Goal: Task Accomplishment & Management: Manage account settings

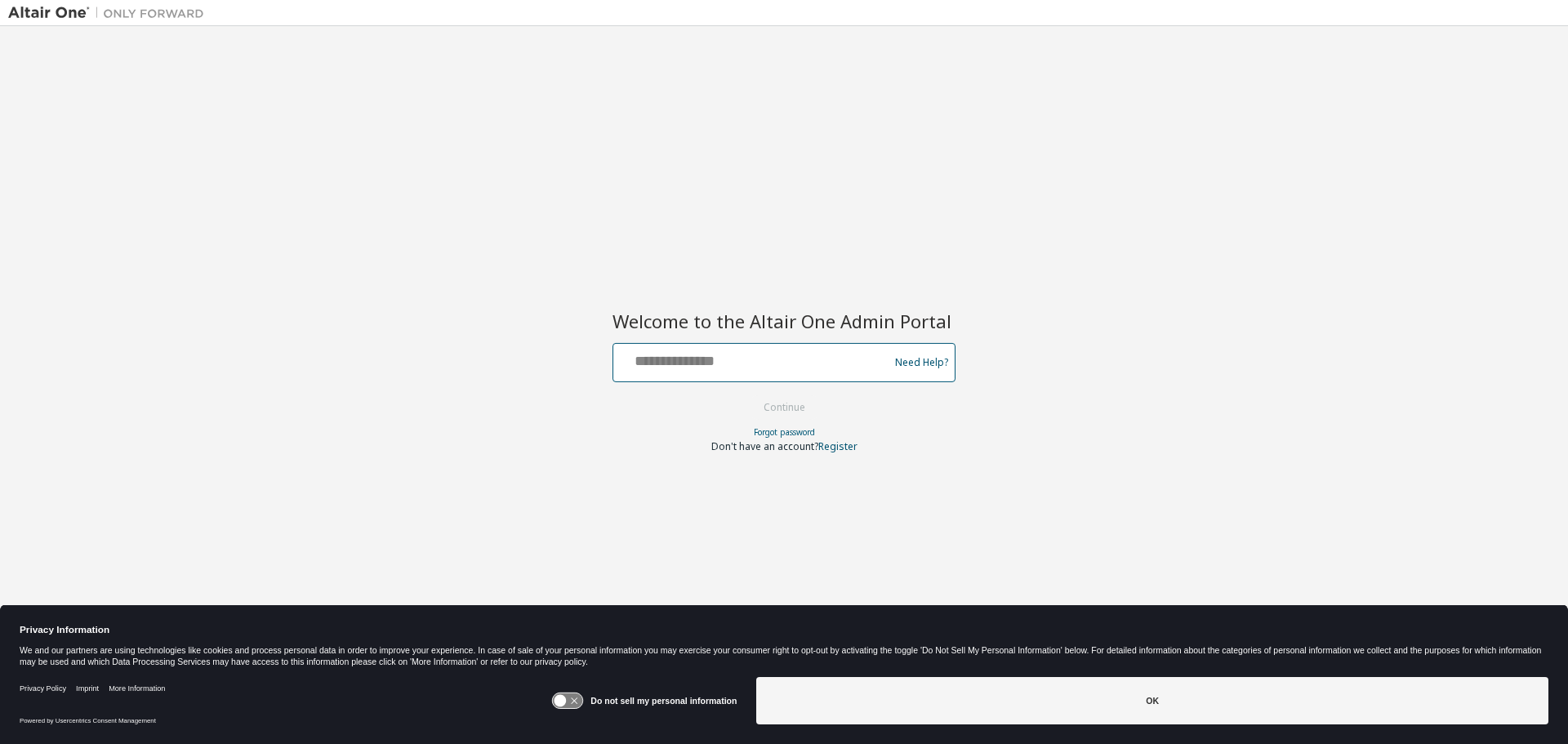
click at [753, 369] on input "text" at bounding box center [753, 359] width 267 height 24
click at [753, 366] on input "text" at bounding box center [753, 359] width 267 height 24
type input "**********"
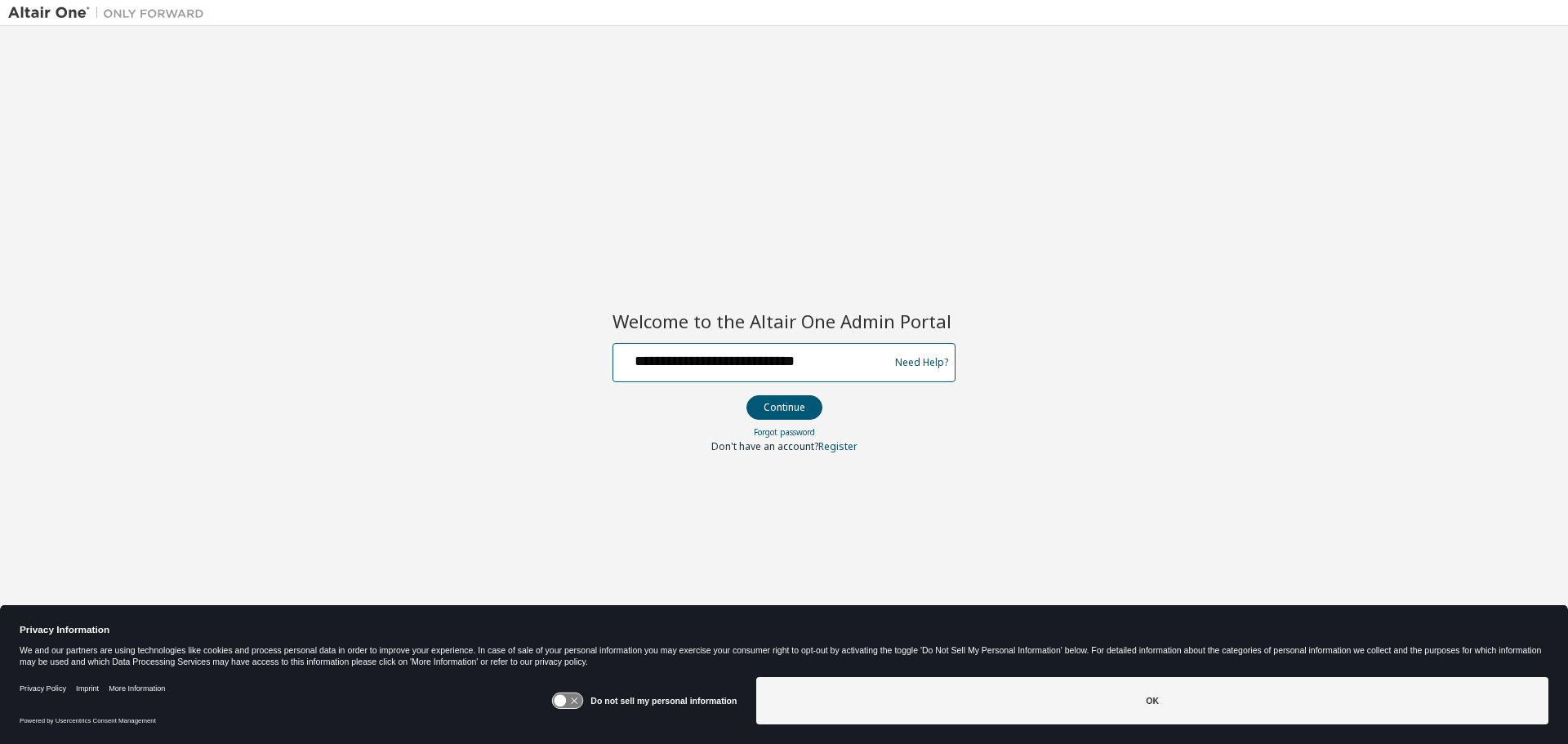
click at [746, 396] on button "Continue" at bounding box center [784, 408] width 76 height 24
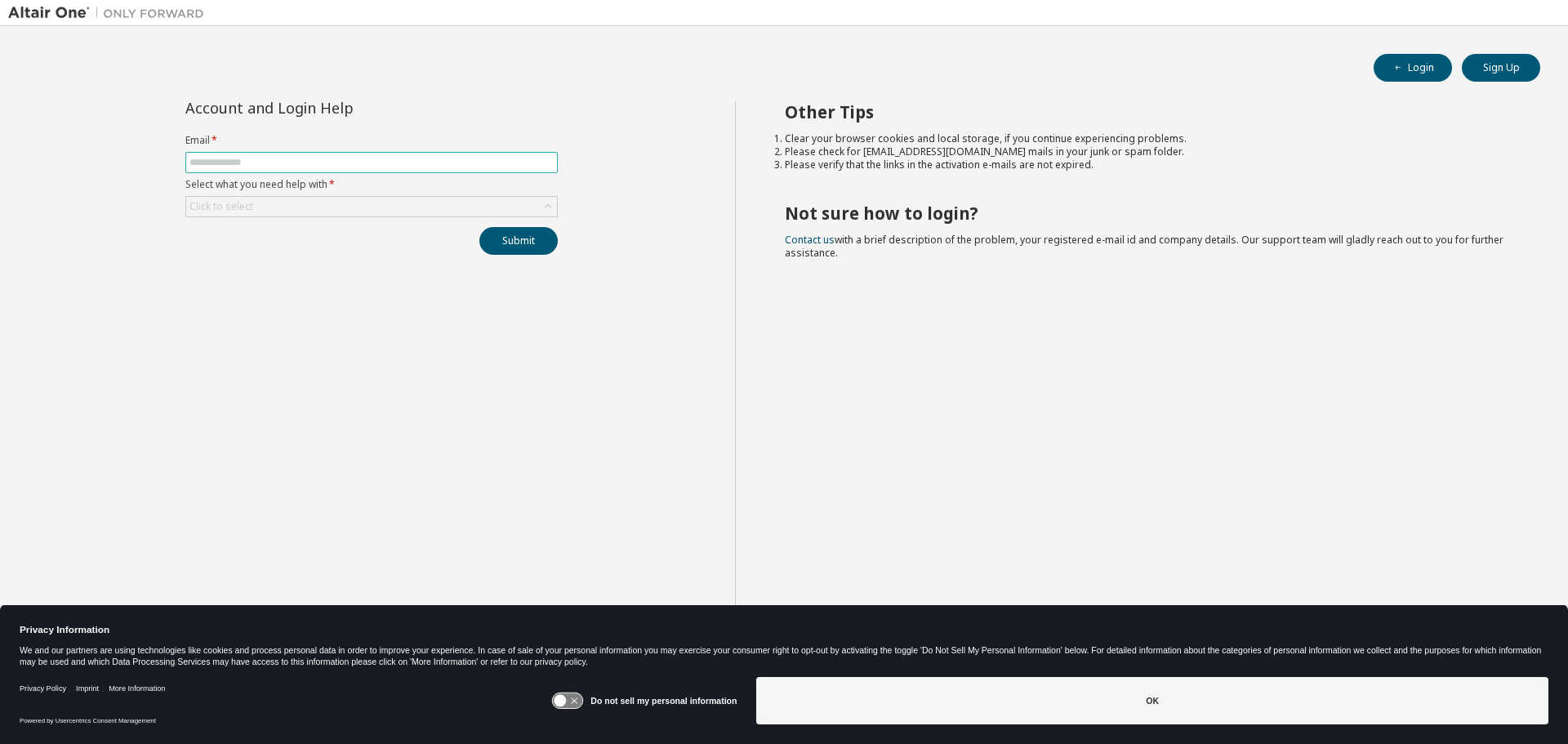
click at [406, 173] on form "Email * Select what you need help with * Click to select" at bounding box center [371, 175] width 373 height 83
click at [412, 171] on span at bounding box center [371, 162] width 373 height 21
click at [416, 169] on span at bounding box center [371, 162] width 373 height 21
click at [418, 169] on span at bounding box center [371, 162] width 373 height 21
drag, startPoint x: 401, startPoint y: 176, endPoint x: 390, endPoint y: 164, distance: 16.3
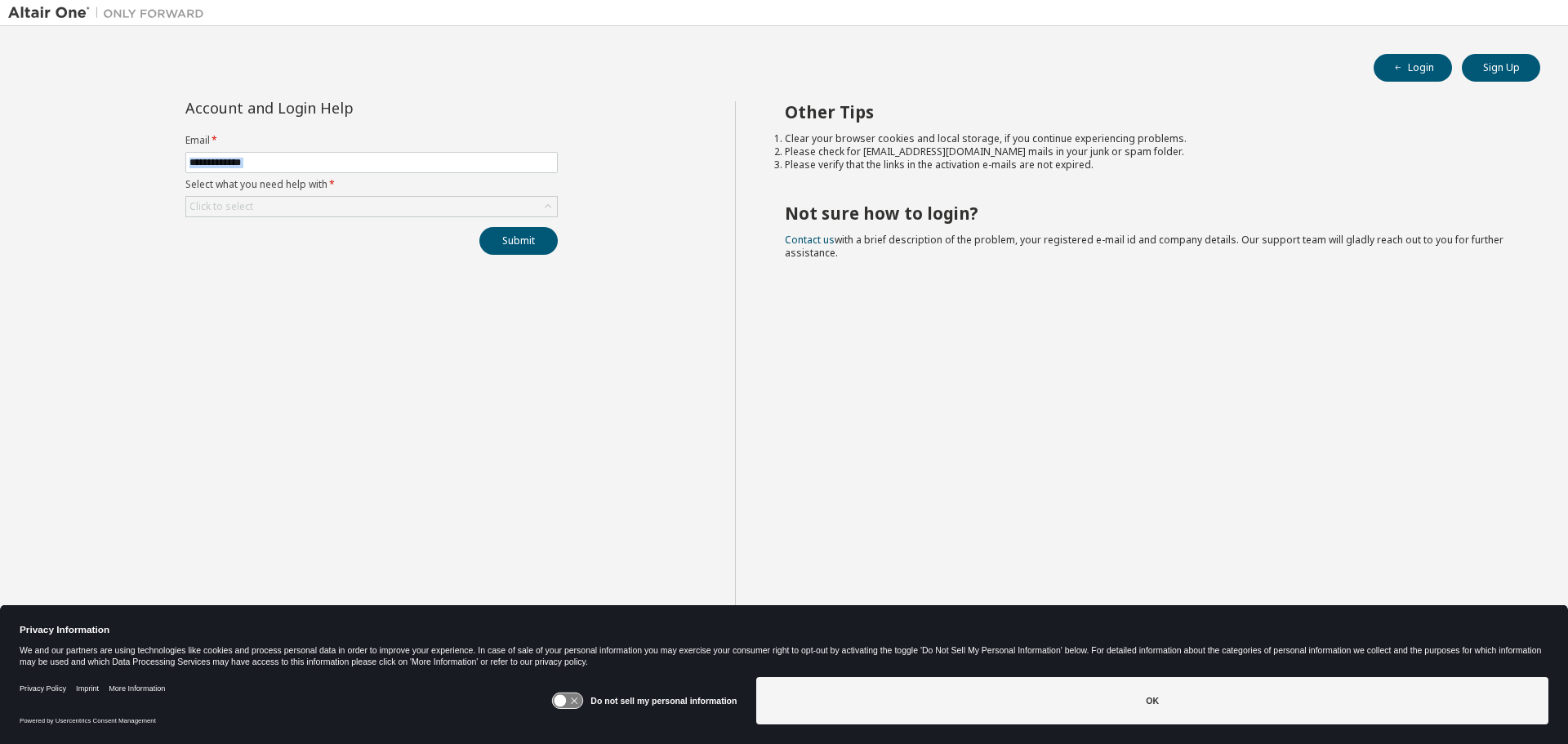
click at [400, 176] on form "Email * Select what you need help with * Click to select" at bounding box center [371, 175] width 373 height 83
click at [376, 152] on span at bounding box center [371, 162] width 373 height 21
click at [374, 160] on input "text" at bounding box center [371, 162] width 364 height 13
type input "**********"
click at [346, 205] on div "Click to select" at bounding box center [371, 206] width 371 height 19
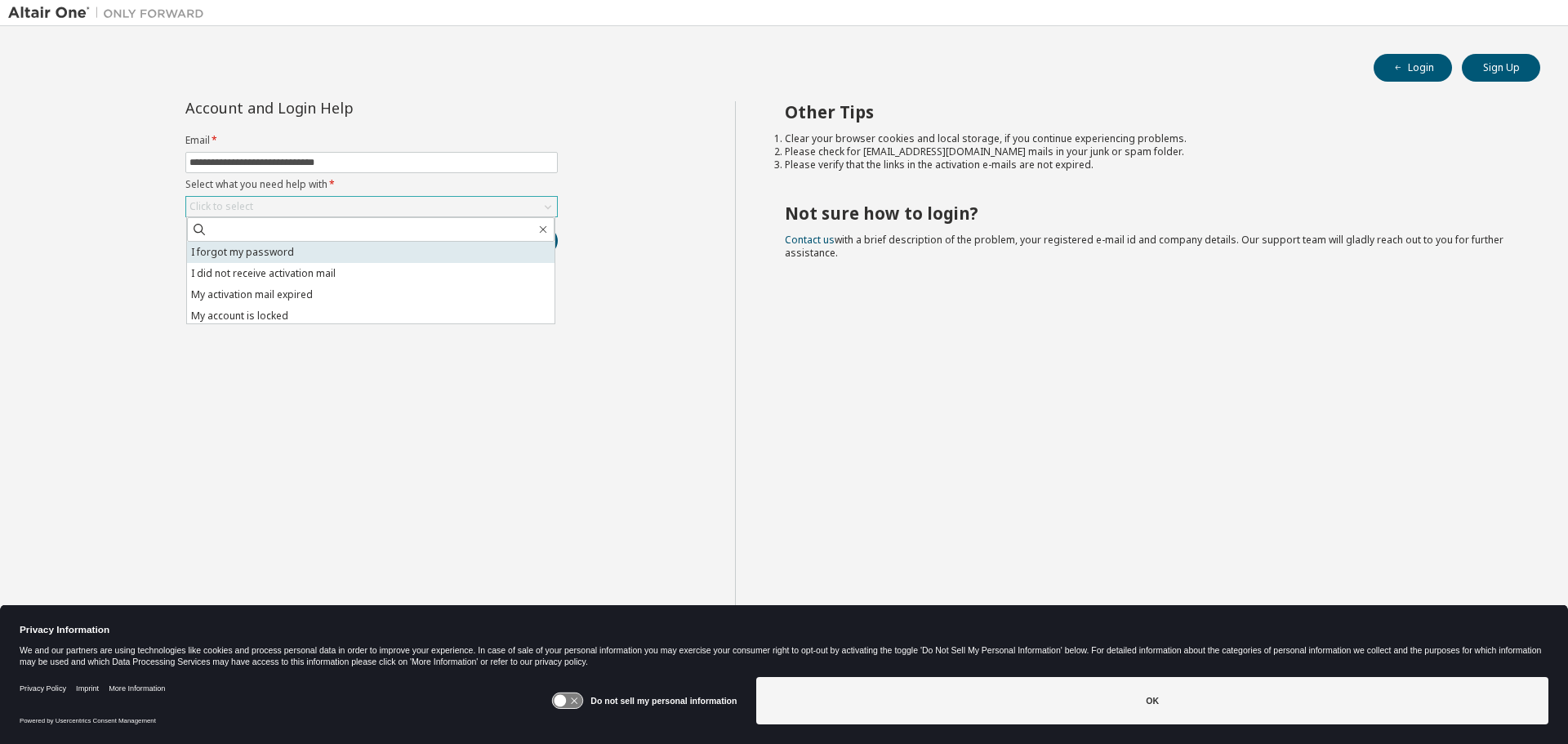
click at [342, 247] on li "I forgot my password" at bounding box center [370, 252] width 368 height 21
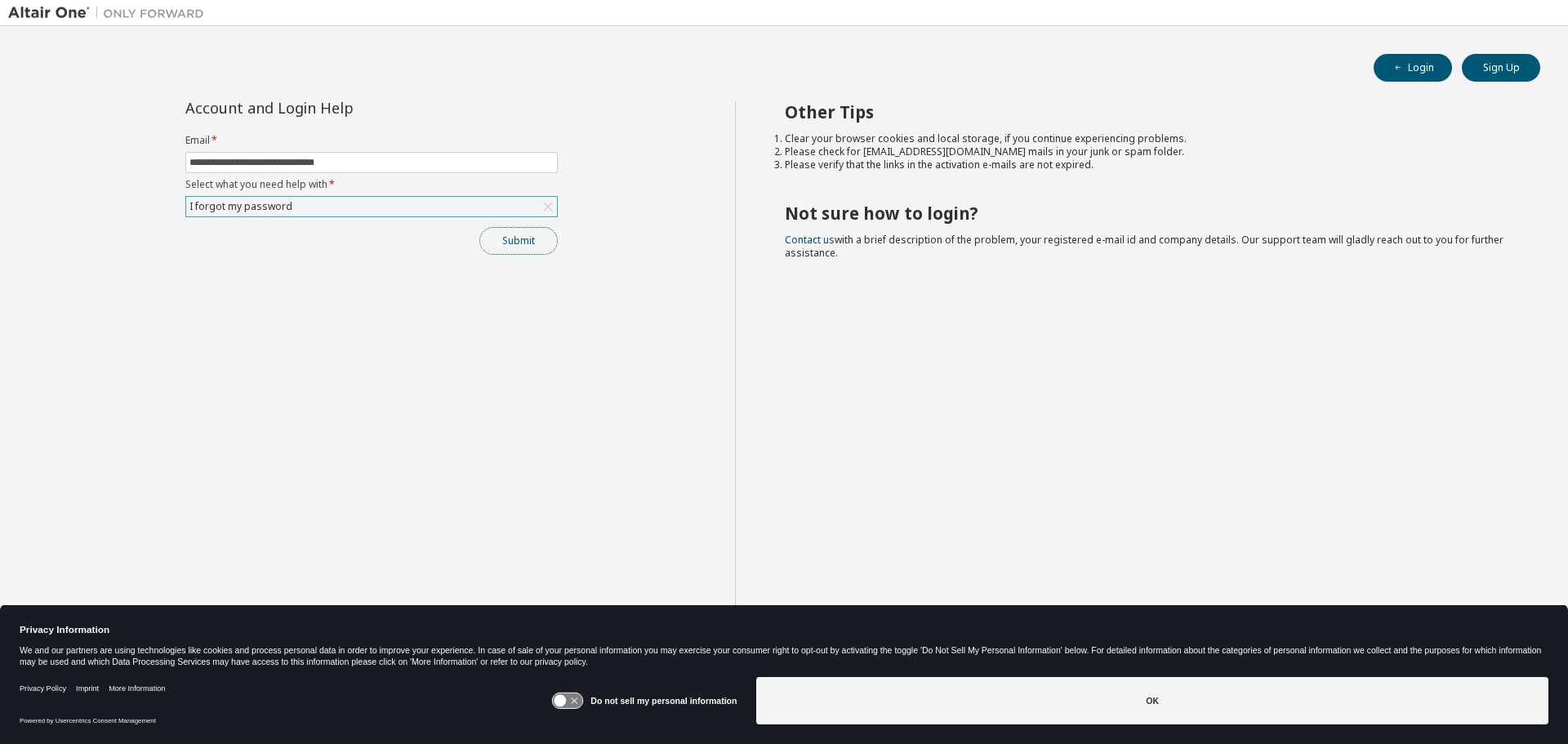
click at [527, 238] on button "Submit" at bounding box center [519, 241] width 79 height 28
click at [519, 238] on button "Submit" at bounding box center [519, 241] width 79 height 28
click at [388, 167] on input "text" at bounding box center [371, 162] width 364 height 13
click at [388, 166] on input "text" at bounding box center [371, 162] width 364 height 13
type input "**********"
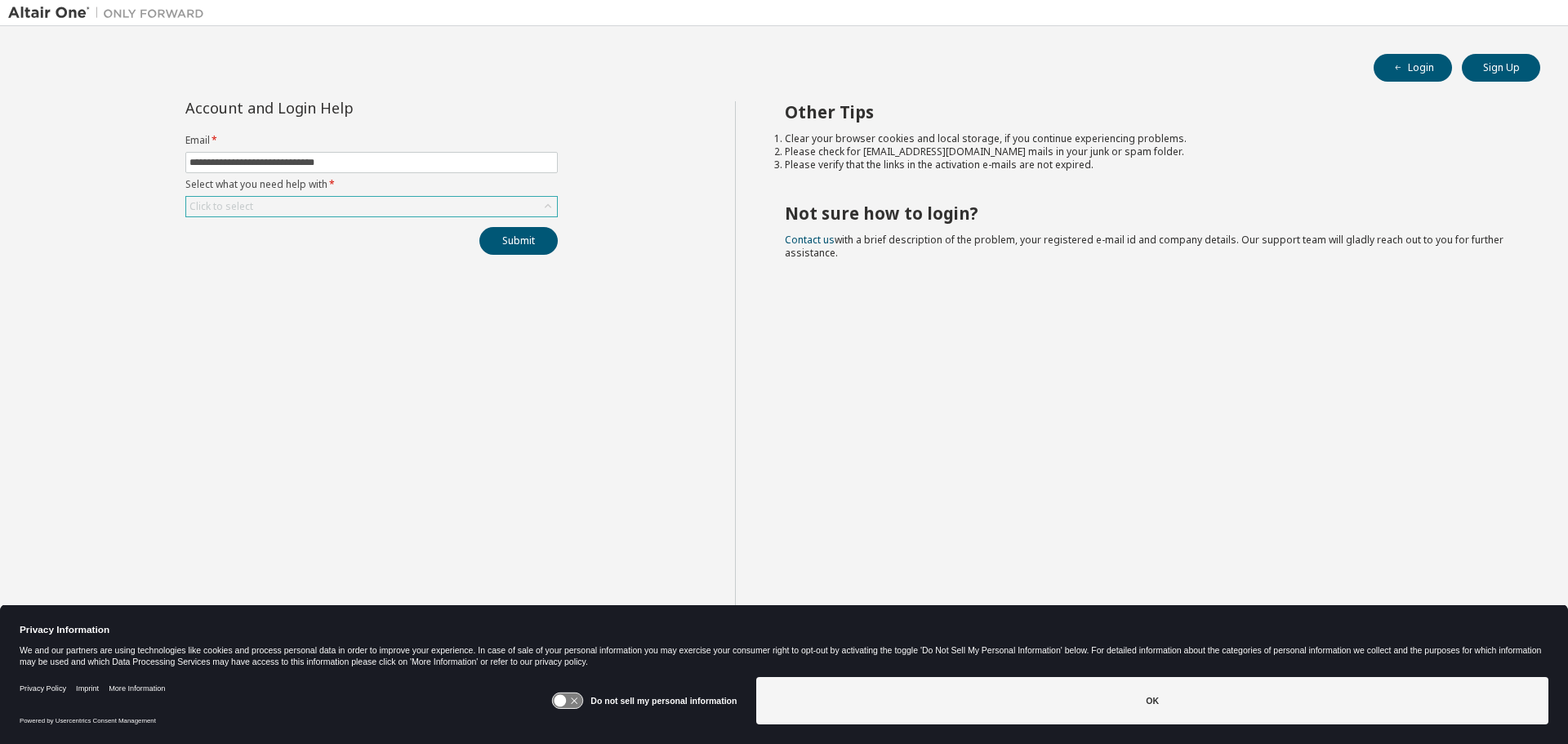
click at [385, 202] on div "Click to select" at bounding box center [371, 206] width 371 height 19
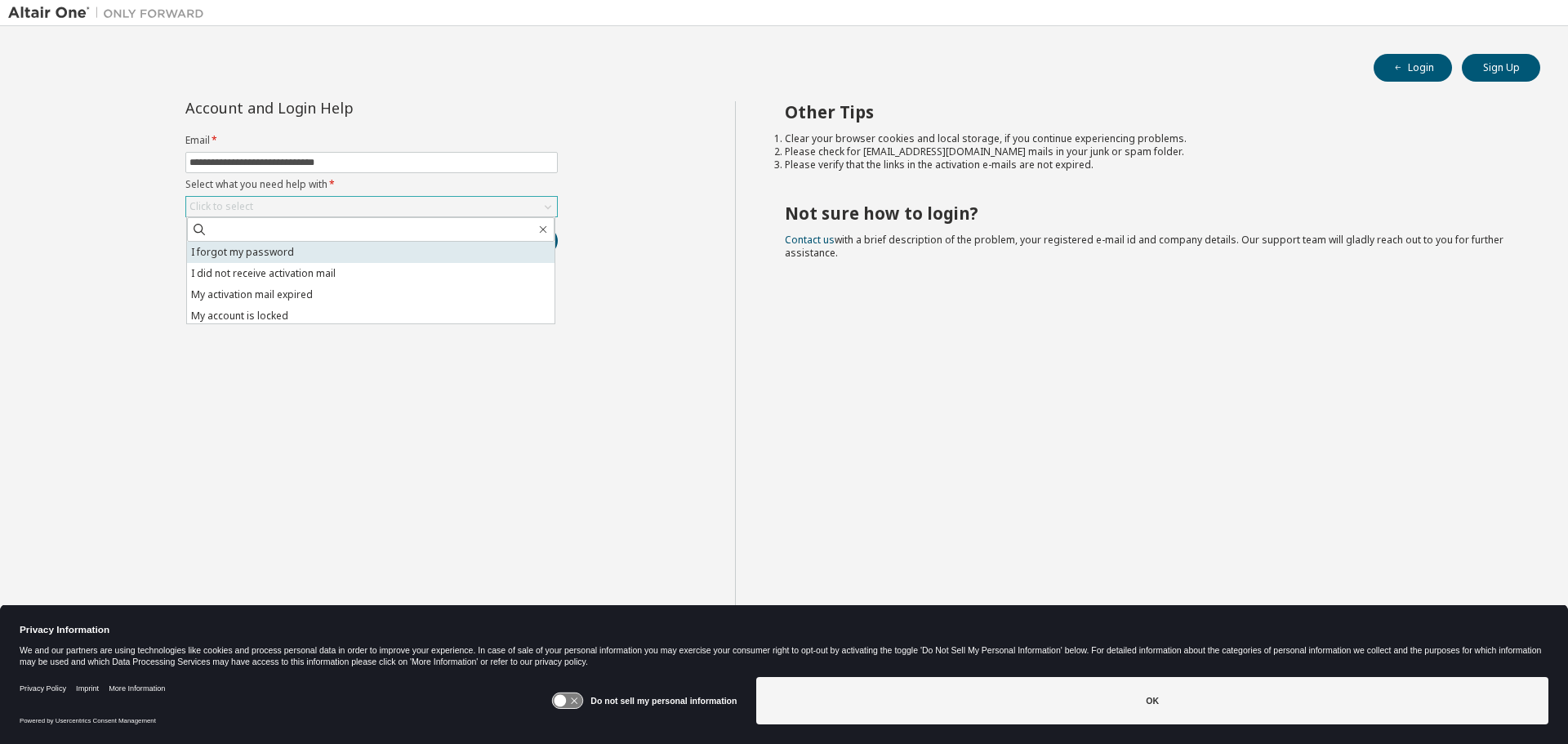
click at [370, 251] on li "I forgot my password" at bounding box center [370, 252] width 368 height 21
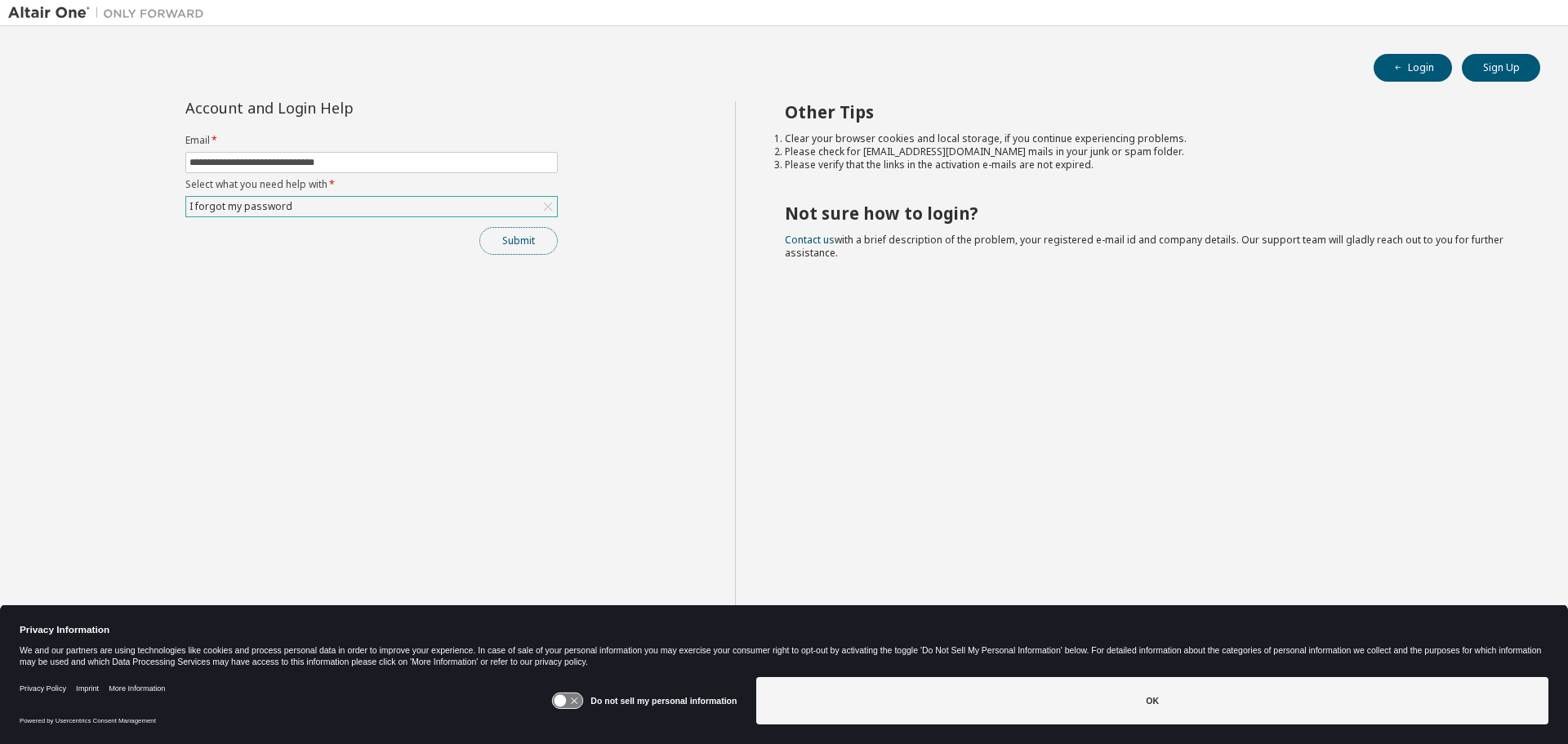
click at [521, 246] on button "Submit" at bounding box center [519, 241] width 79 height 28
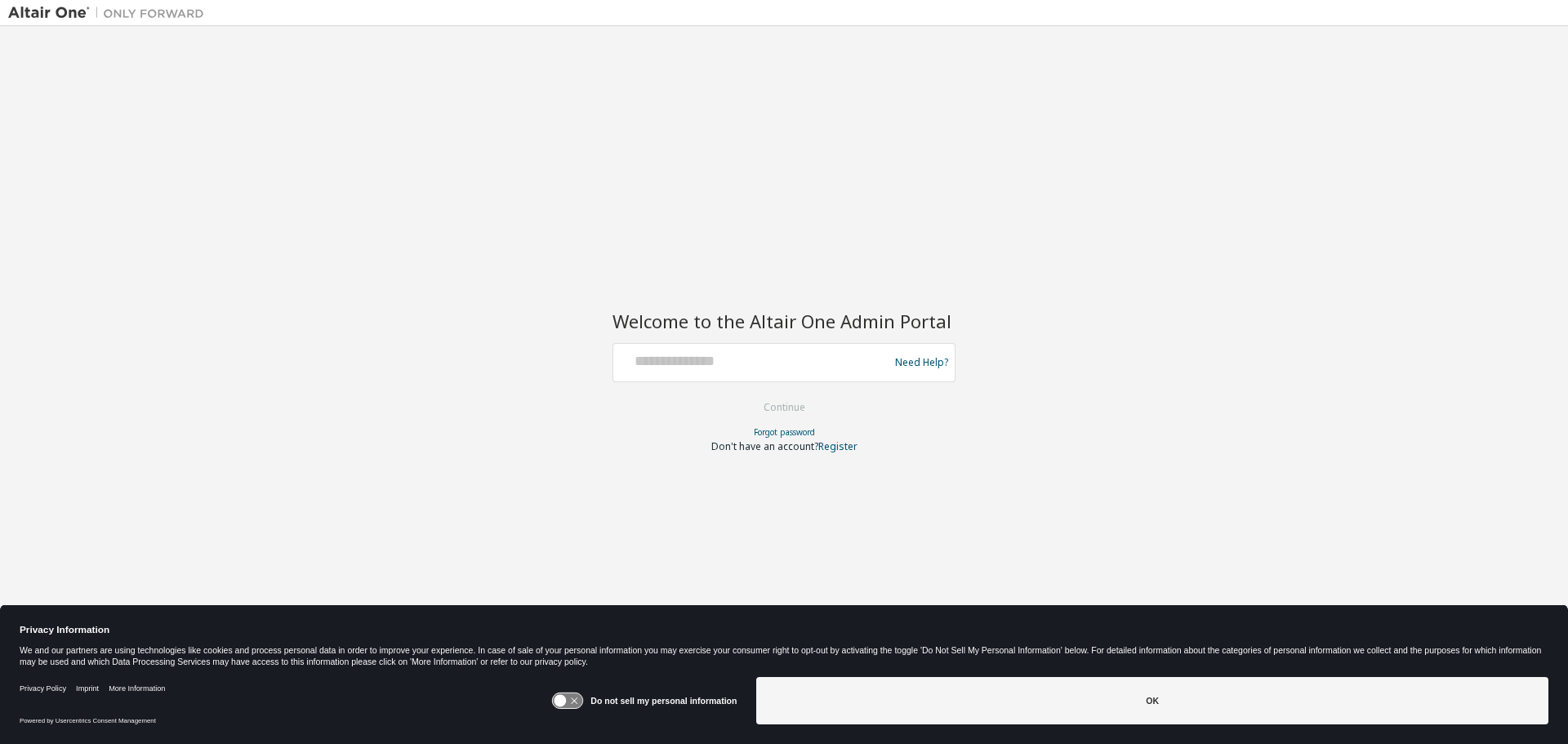
click at [764, 374] on div at bounding box center [753, 363] width 267 height 31
click at [740, 369] on input "text" at bounding box center [753, 359] width 267 height 24
type input "**********"
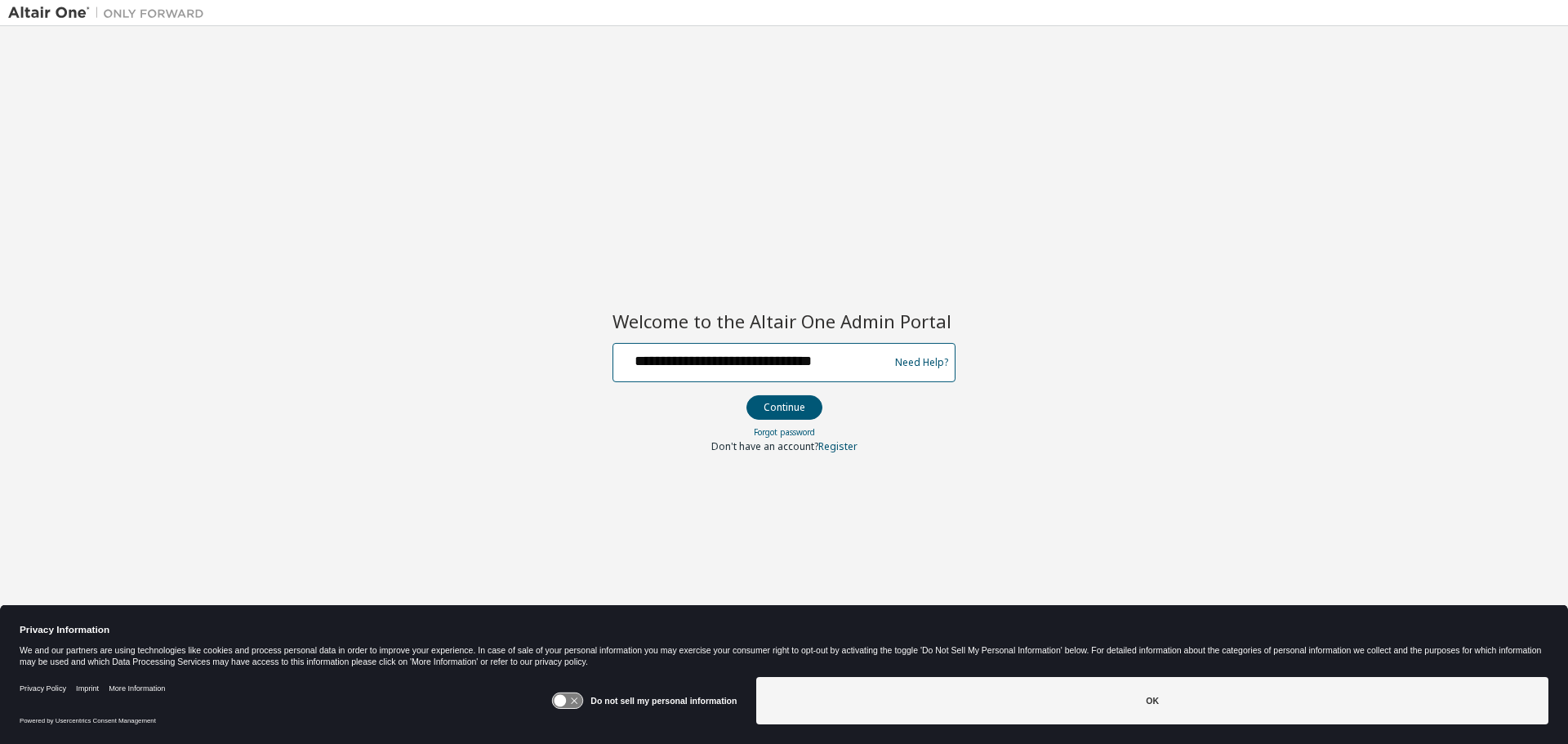
click at [746, 396] on button "Continue" at bounding box center [784, 408] width 76 height 24
click at [707, 360] on input "text" at bounding box center [753, 359] width 267 height 24
type input "**********"
click at [746, 396] on button "Continue" at bounding box center [784, 408] width 76 height 24
click at [923, 362] on link "Need Help?" at bounding box center [921, 362] width 53 height 1
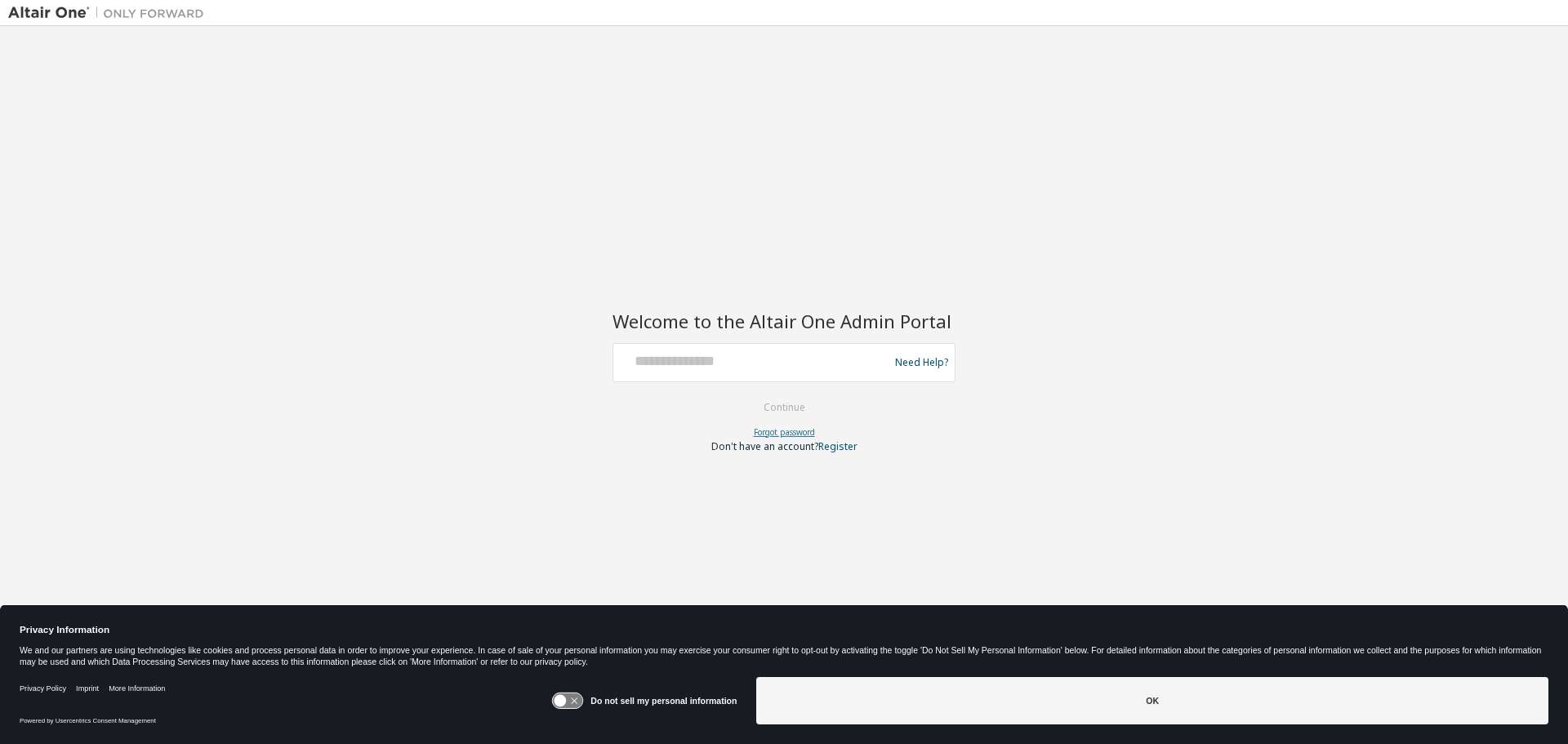
click at [775, 426] on link "Forgot password" at bounding box center [785, 431] width 61 height 11
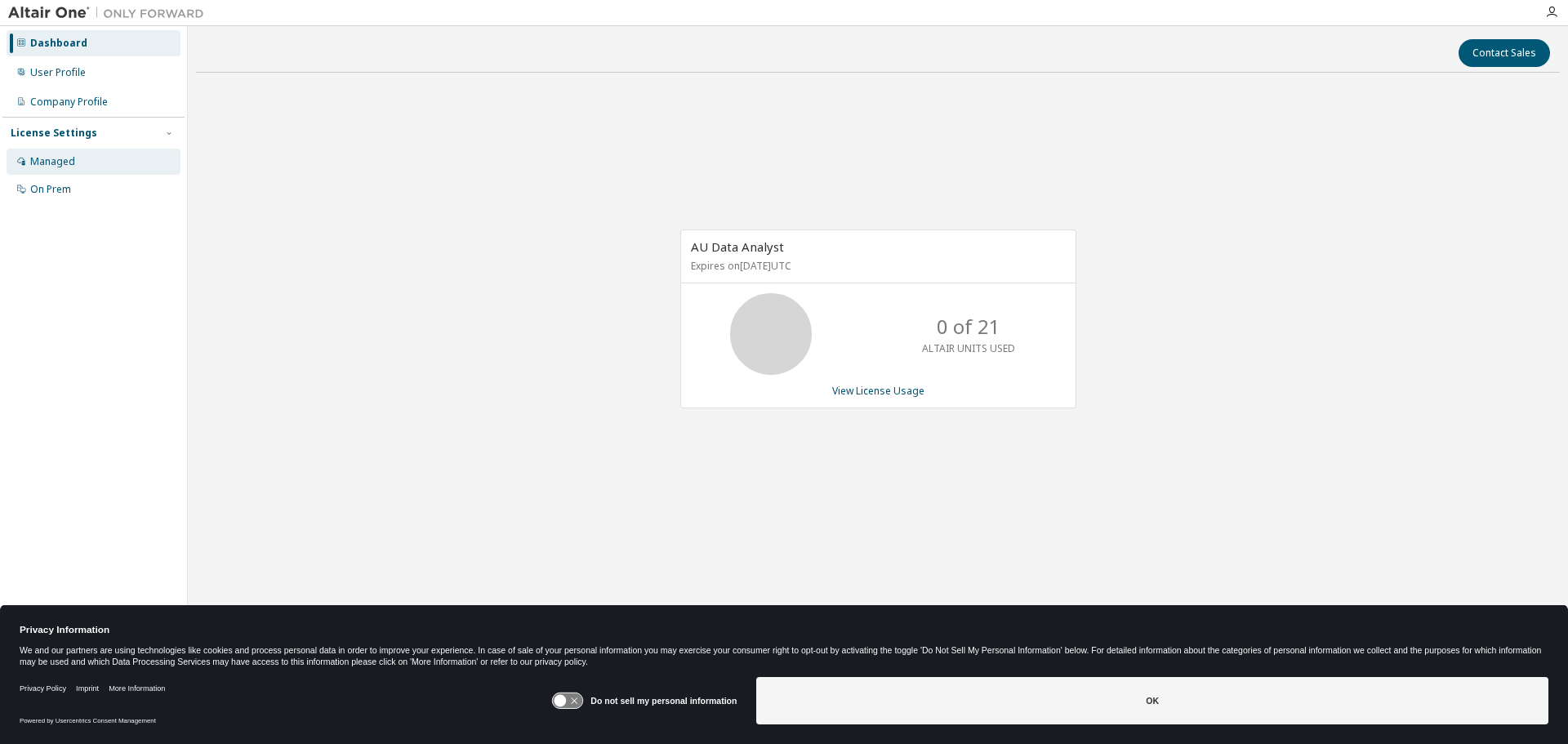
click at [89, 146] on div "License Settings Managed On Prem" at bounding box center [93, 161] width 182 height 87
click at [91, 155] on div "Managed" at bounding box center [93, 162] width 174 height 26
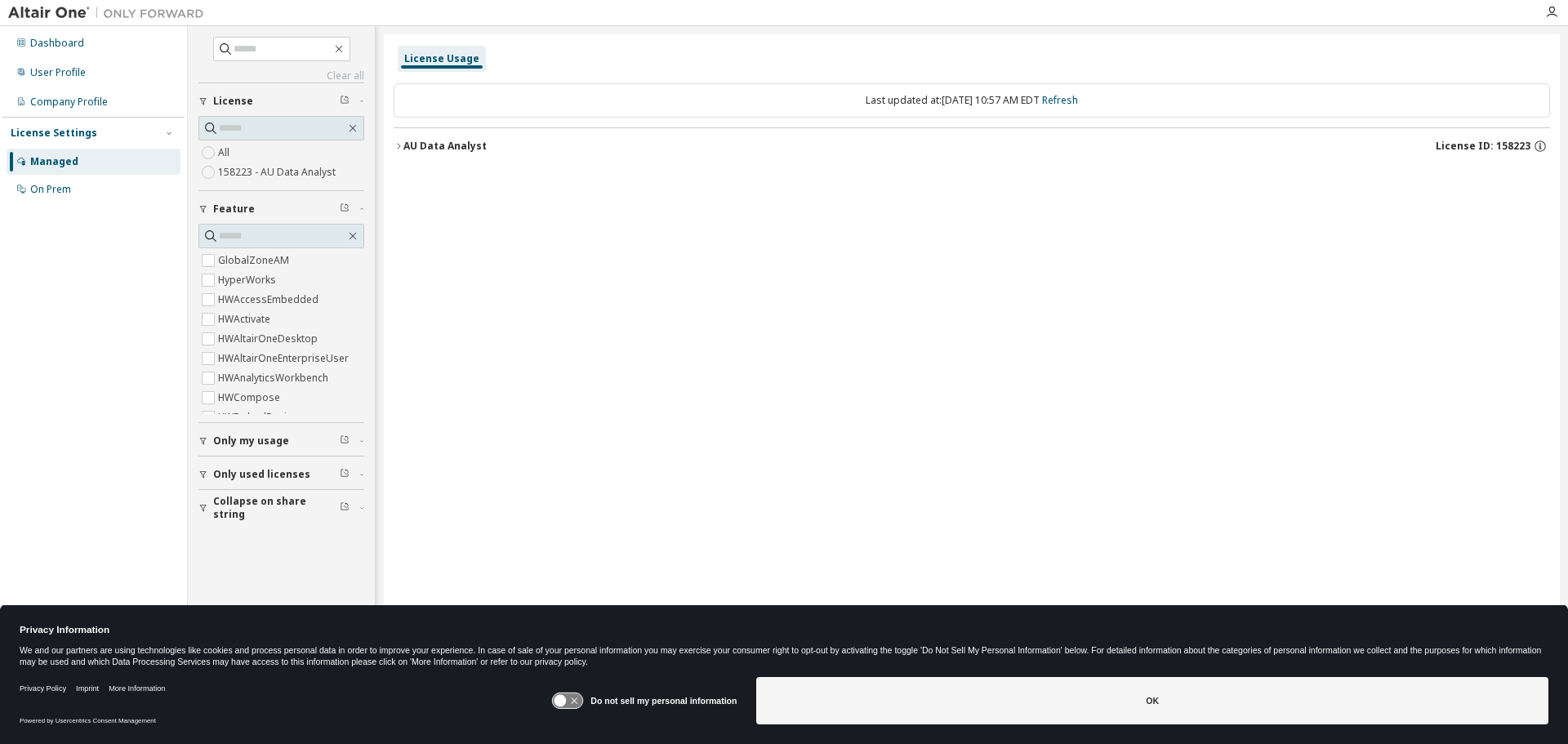
click at [434, 148] on div "AU Data Analyst" at bounding box center [444, 146] width 83 height 13
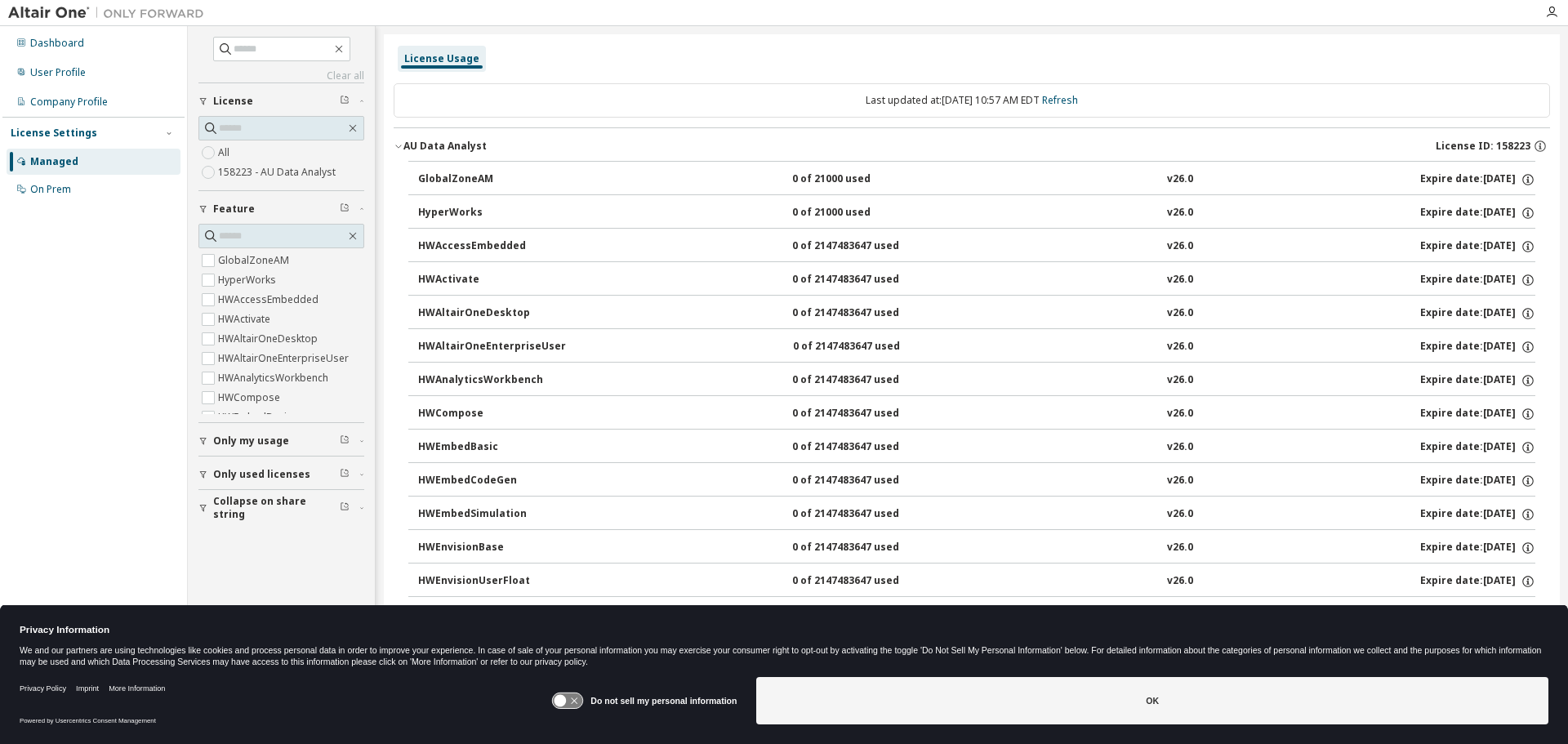
click at [436, 142] on div "AU Data Analyst" at bounding box center [444, 146] width 83 height 13
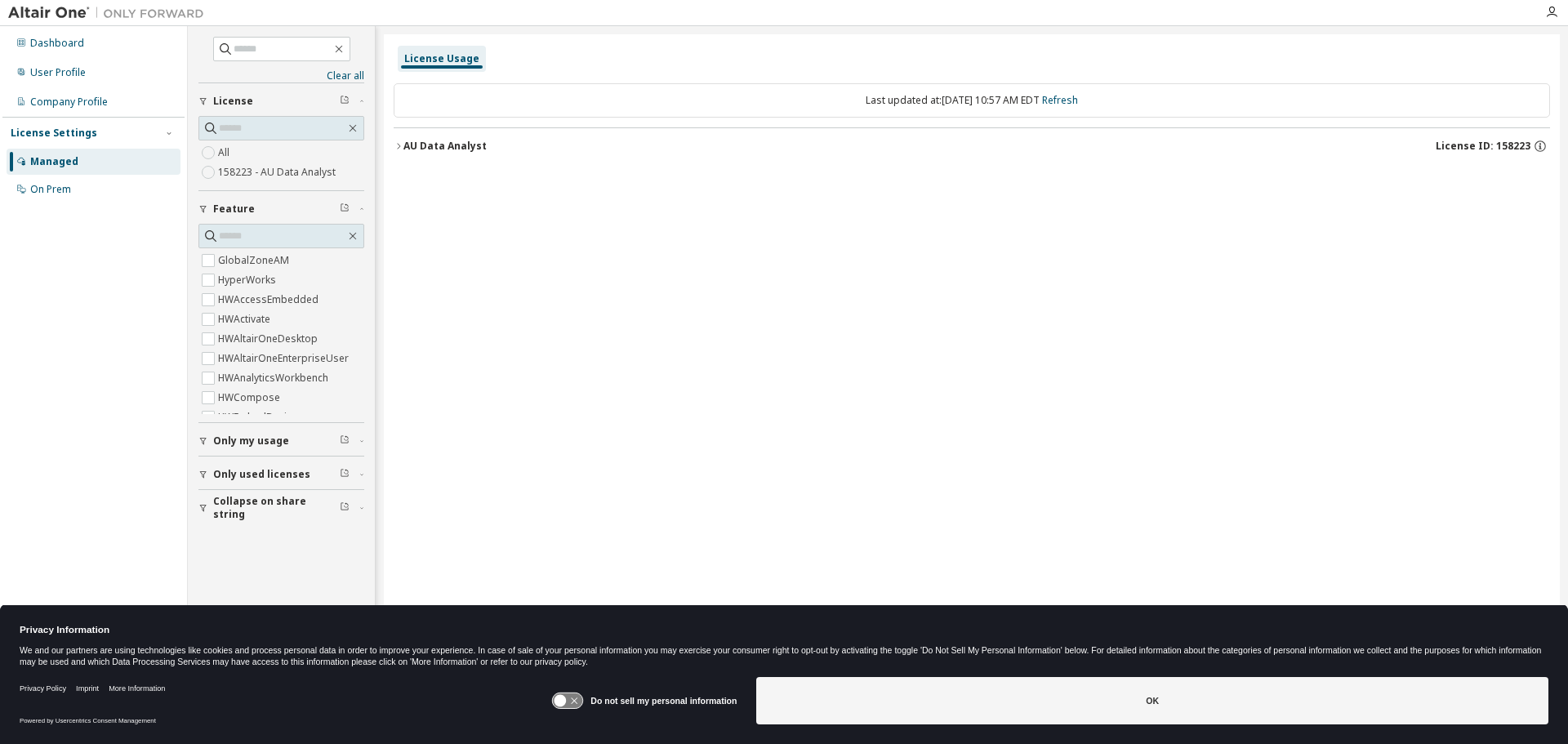
click at [454, 148] on div "AU Data Analyst" at bounding box center [444, 146] width 83 height 13
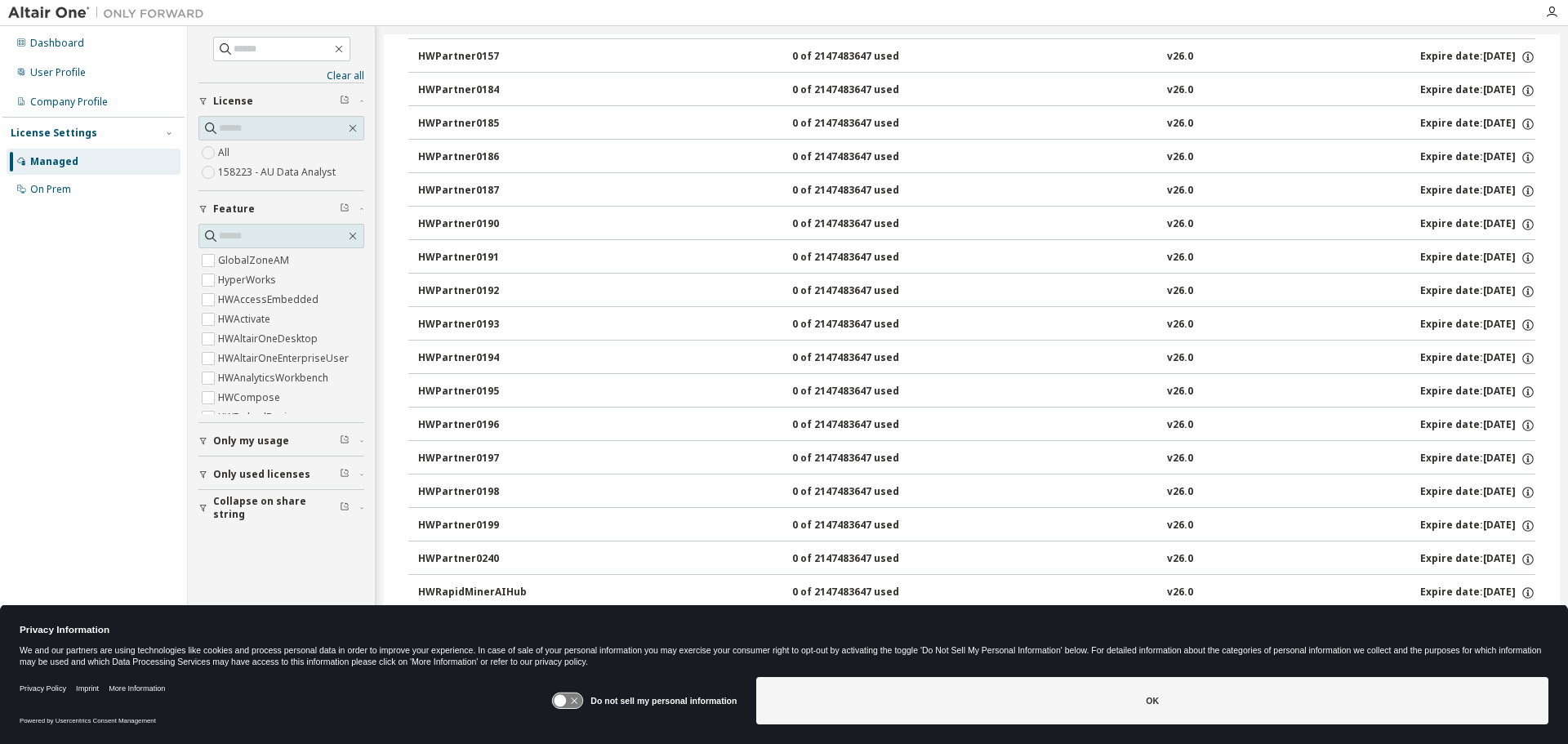
scroll to position [2148, 0]
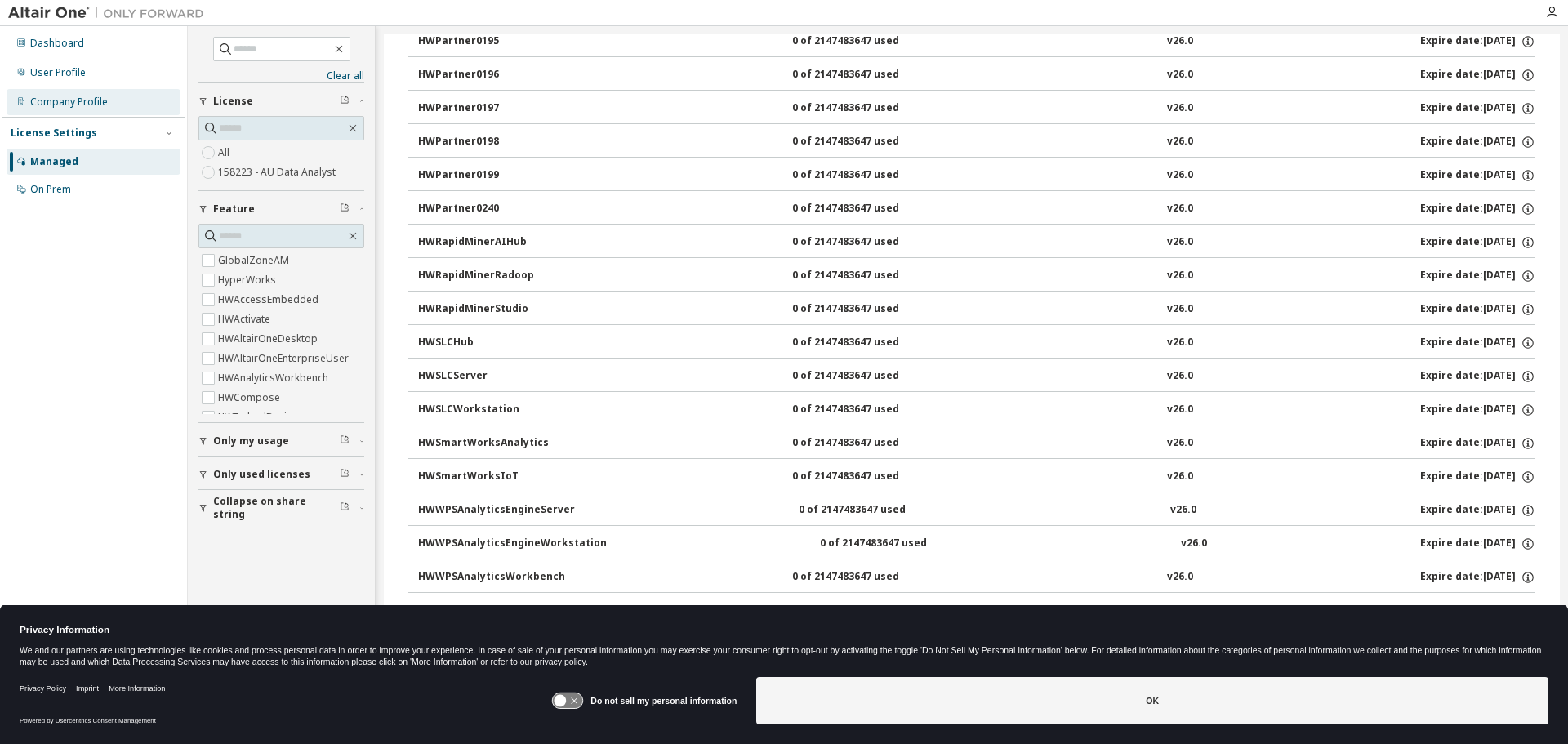
click at [88, 93] on div "Company Profile" at bounding box center [93, 102] width 174 height 26
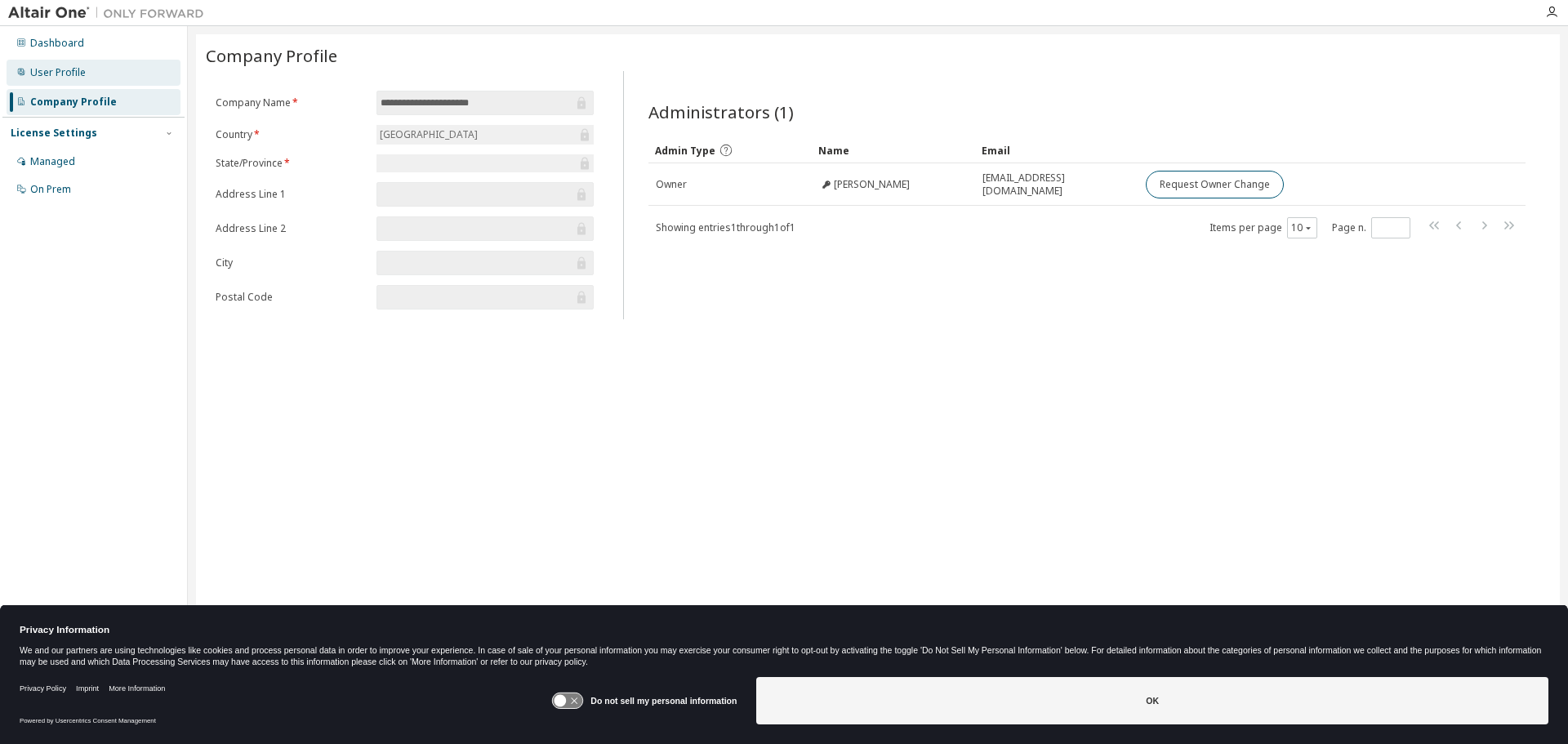
click at [90, 66] on div "User Profile" at bounding box center [93, 72] width 174 height 26
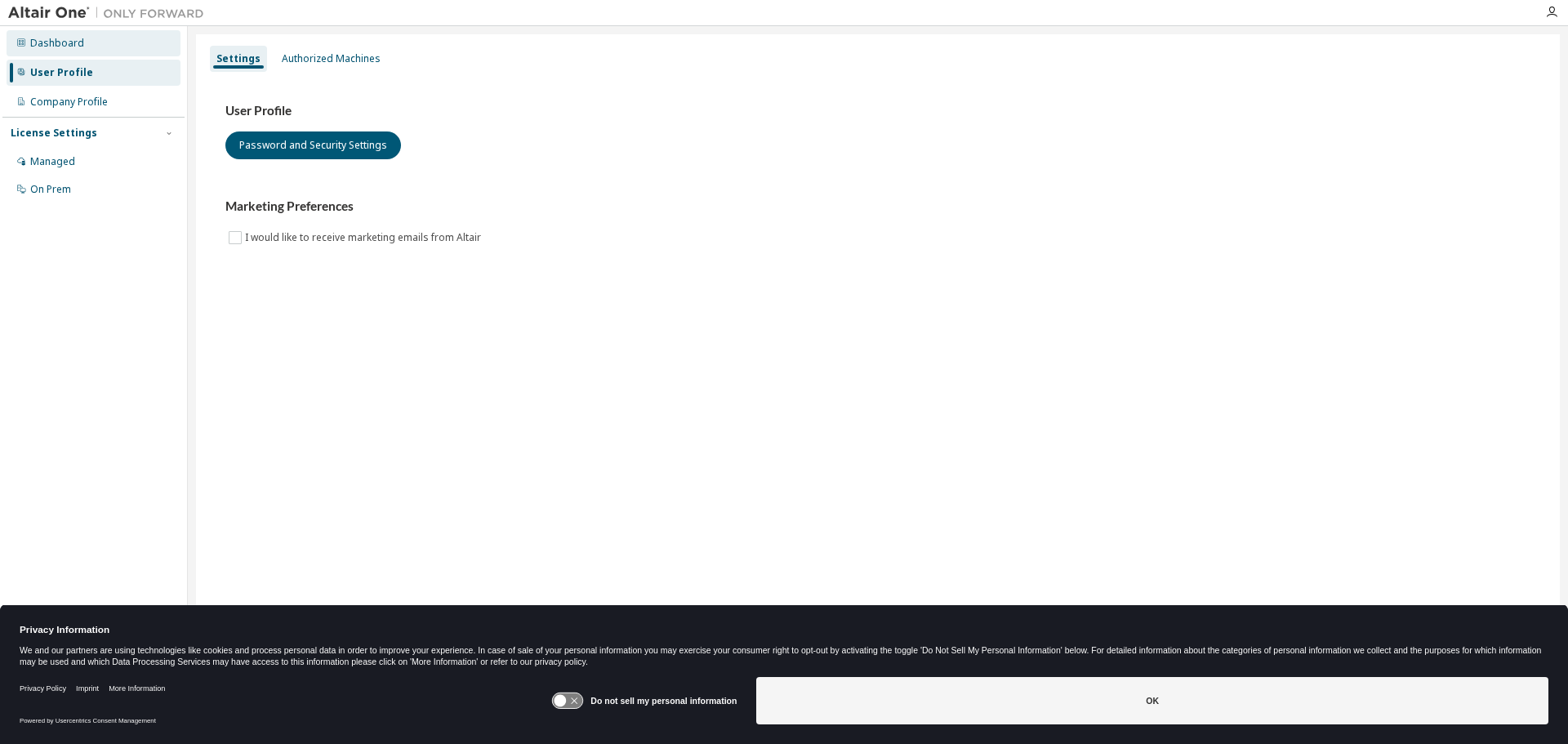
click at [79, 46] on div "Dashboard" at bounding box center [58, 43] width 54 height 13
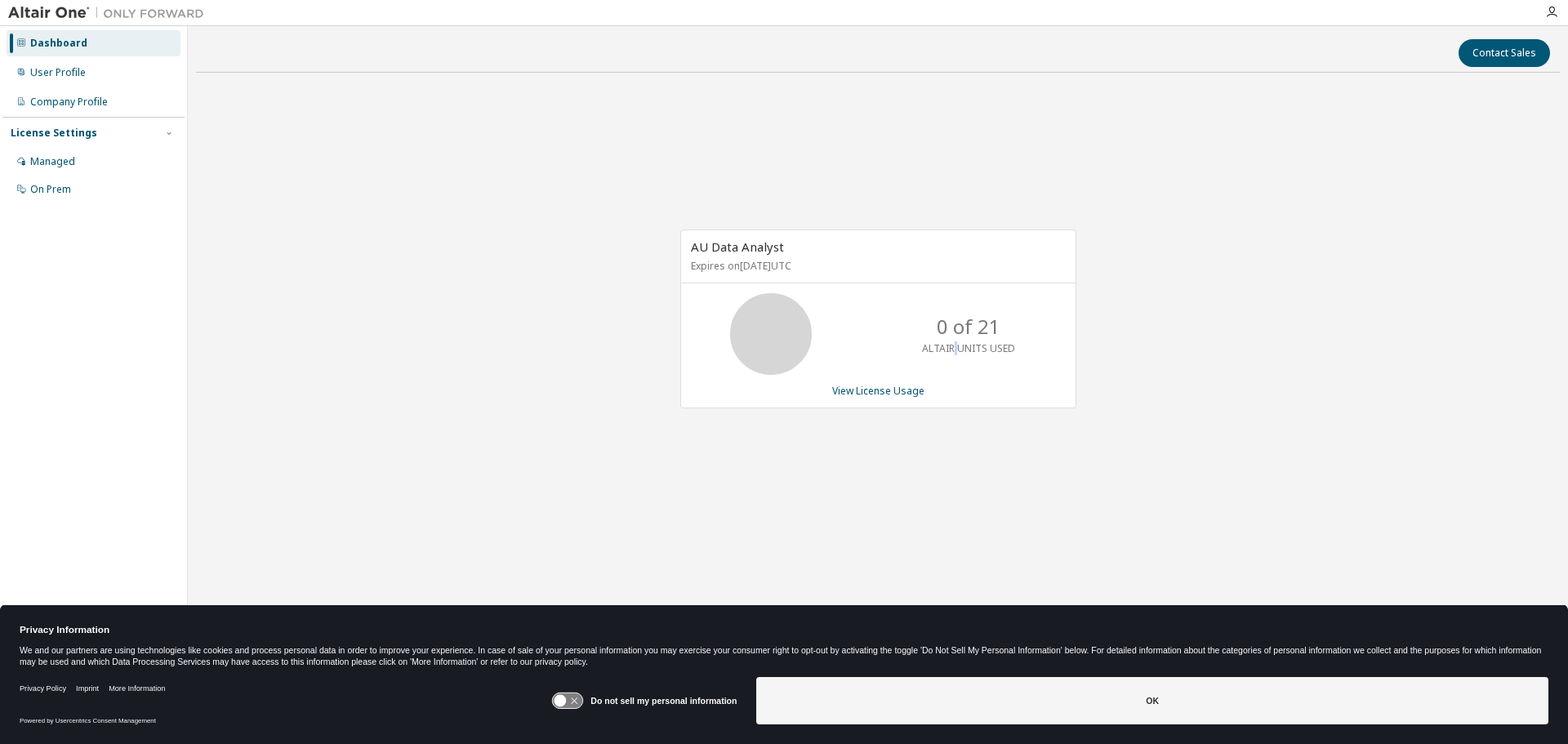
click at [956, 364] on div "0 of 21 ALTAIR UNITS USED" at bounding box center [969, 334] width 131 height 82
click at [897, 391] on link "View License Usage" at bounding box center [878, 391] width 93 height 14
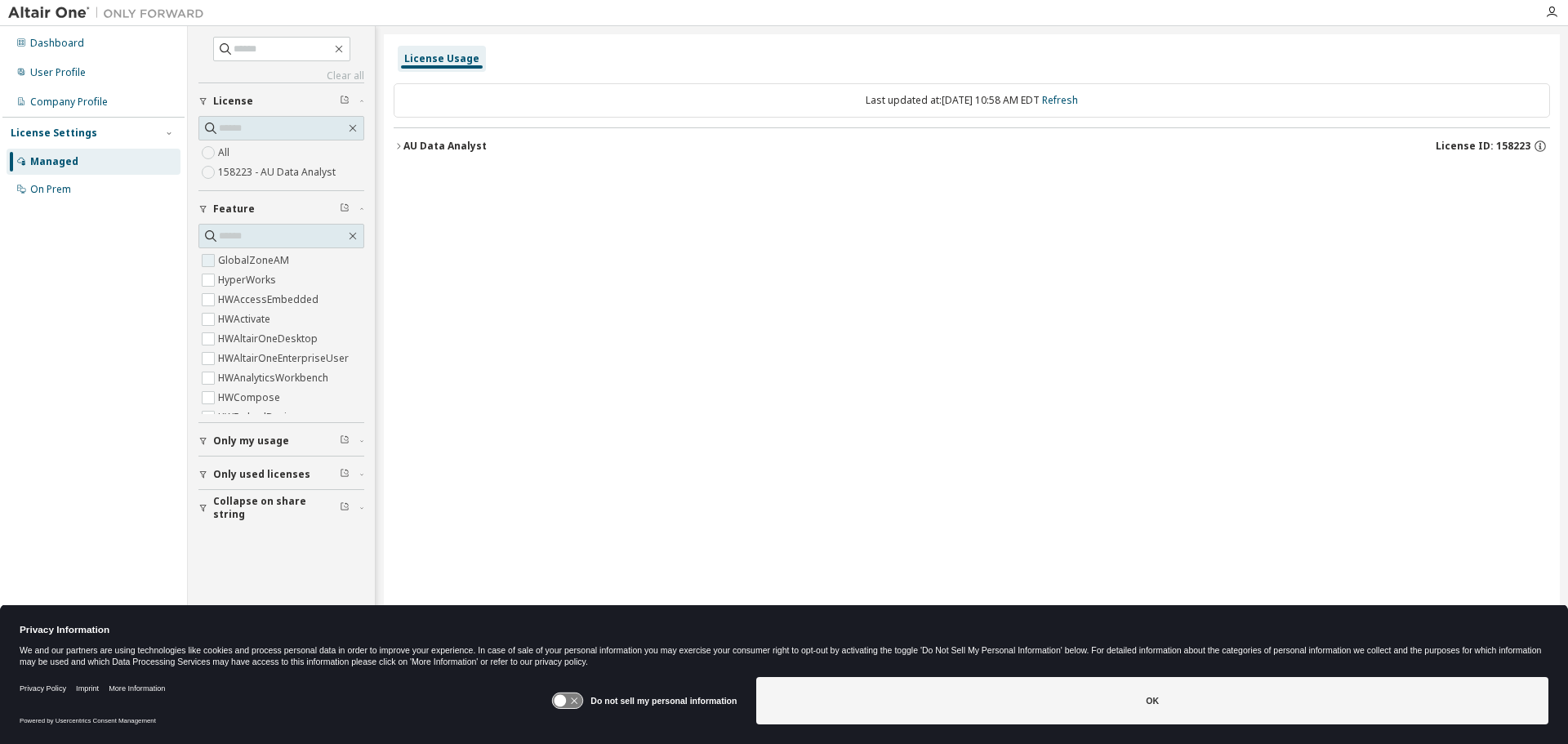
click at [271, 255] on label "GlobalZoneAM" at bounding box center [255, 260] width 74 height 19
click at [443, 146] on div "AU Data Analyst" at bounding box center [444, 146] width 83 height 13
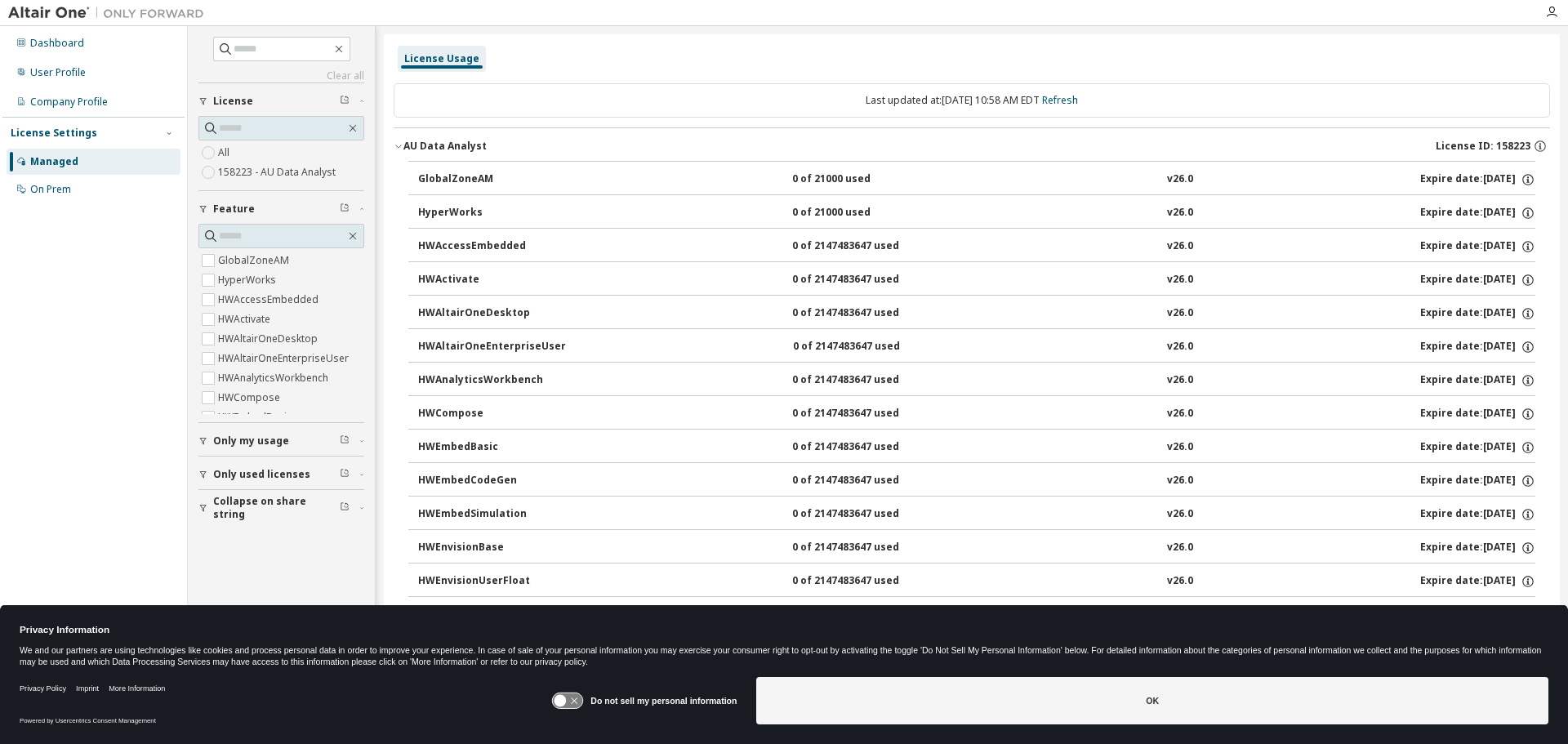
click at [479, 311] on div "HWAltairOneDesktop" at bounding box center [492, 313] width 147 height 15
click at [493, 313] on div "HWAltairOneDesktop" at bounding box center [492, 313] width 147 height 15
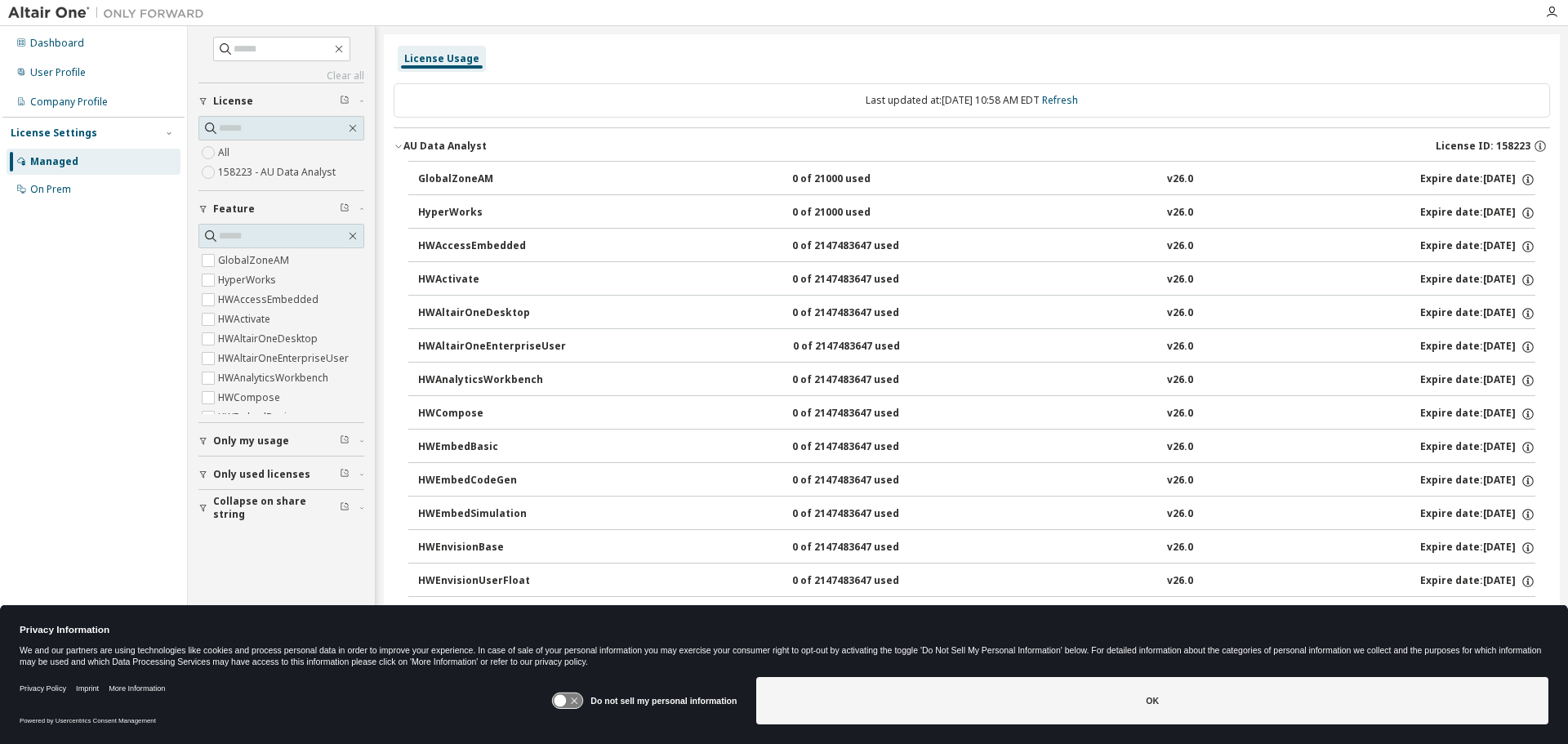
click at [493, 313] on div "HWAltairOneDesktop" at bounding box center [492, 313] width 147 height 15
click at [439, 308] on div "HWAltairOneDesktop" at bounding box center [492, 313] width 147 height 15
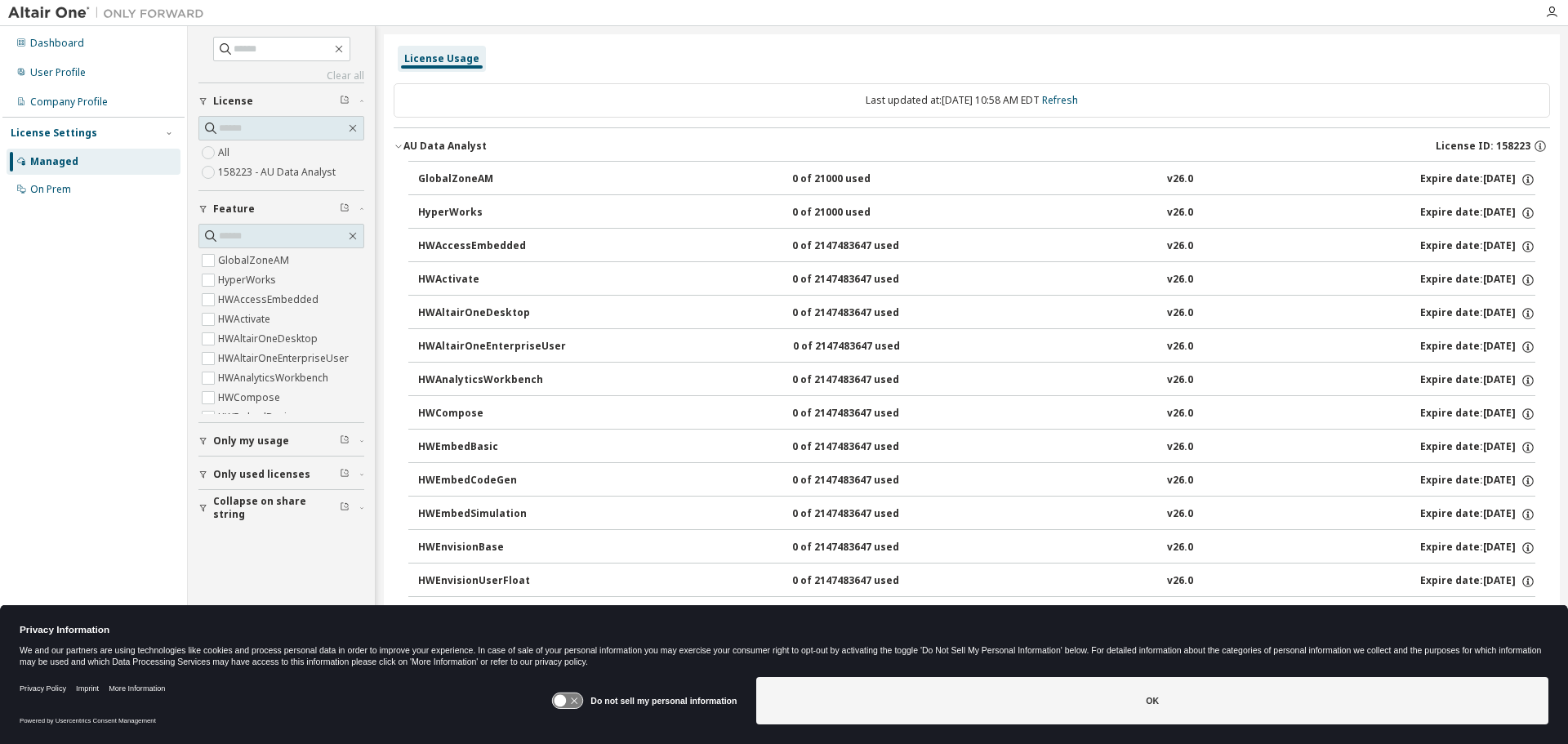
click at [1567, 324] on div "Clear all Collapse on share string Only used licenses Only my usage Feature Glo…" at bounding box center [877, 362] width 1380 height 671
click at [1521, 310] on icon "button" at bounding box center [1528, 313] width 15 height 15
click at [1502, 361] on p "Borrow Limits: 336" at bounding box center [1480, 366] width 85 height 14
drag, startPoint x: 1064, startPoint y: 352, endPoint x: 1039, endPoint y: 349, distance: 25.2
click at [1054, 352] on button "HWAltairOneEnterpriseUser 0 of 2147483647 used v26.0 Expire date: 2026-10-07" at bounding box center [977, 347] width 1118 height 36
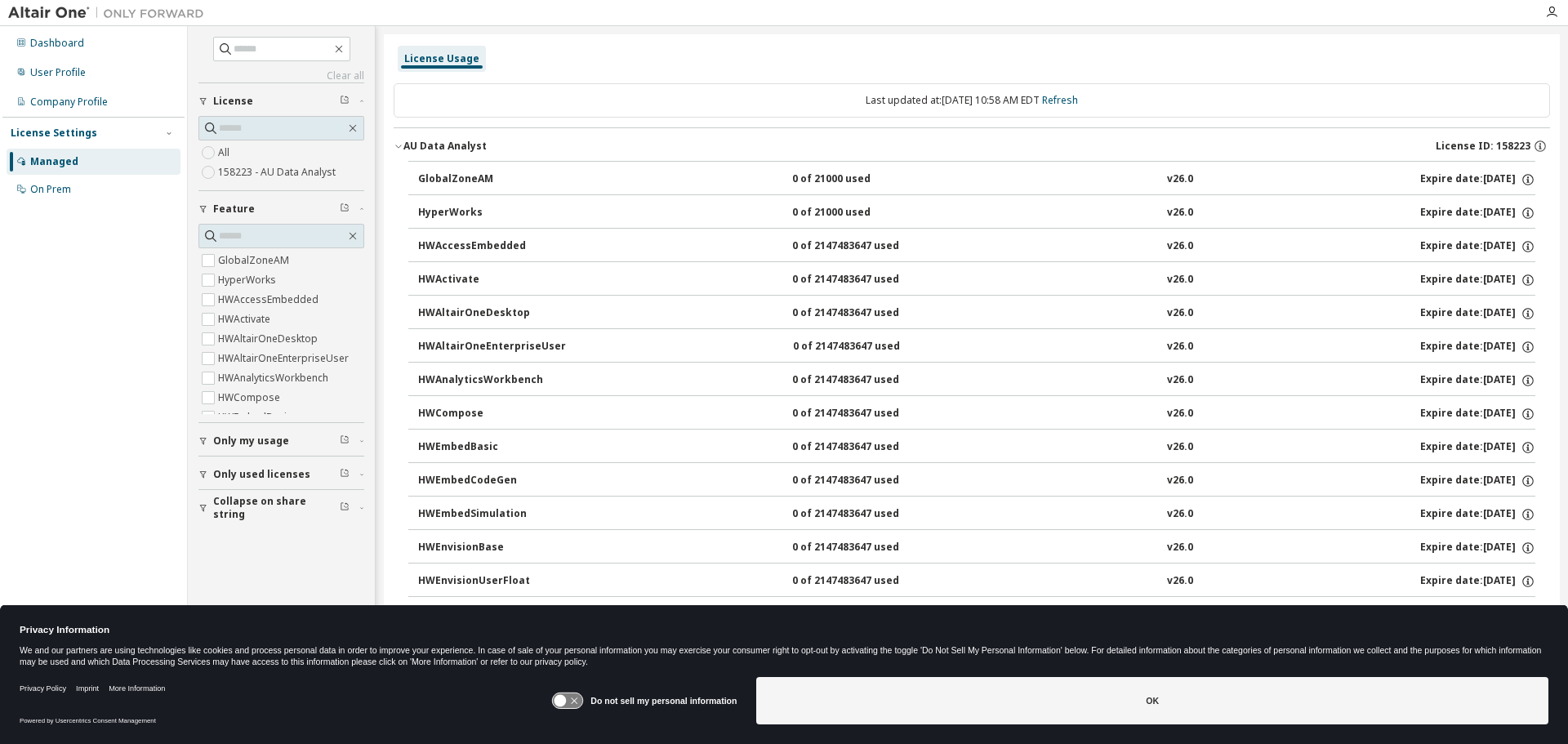
drag, startPoint x: 919, startPoint y: 82, endPoint x: 921, endPoint y: 92, distance: 10.2
click at [293, 476] on span "Only used licenses" at bounding box center [261, 474] width 97 height 13
click at [246, 472] on span "Only used licenses" at bounding box center [261, 474] width 97 height 13
click at [87, 190] on div "On Prem" at bounding box center [93, 189] width 174 height 26
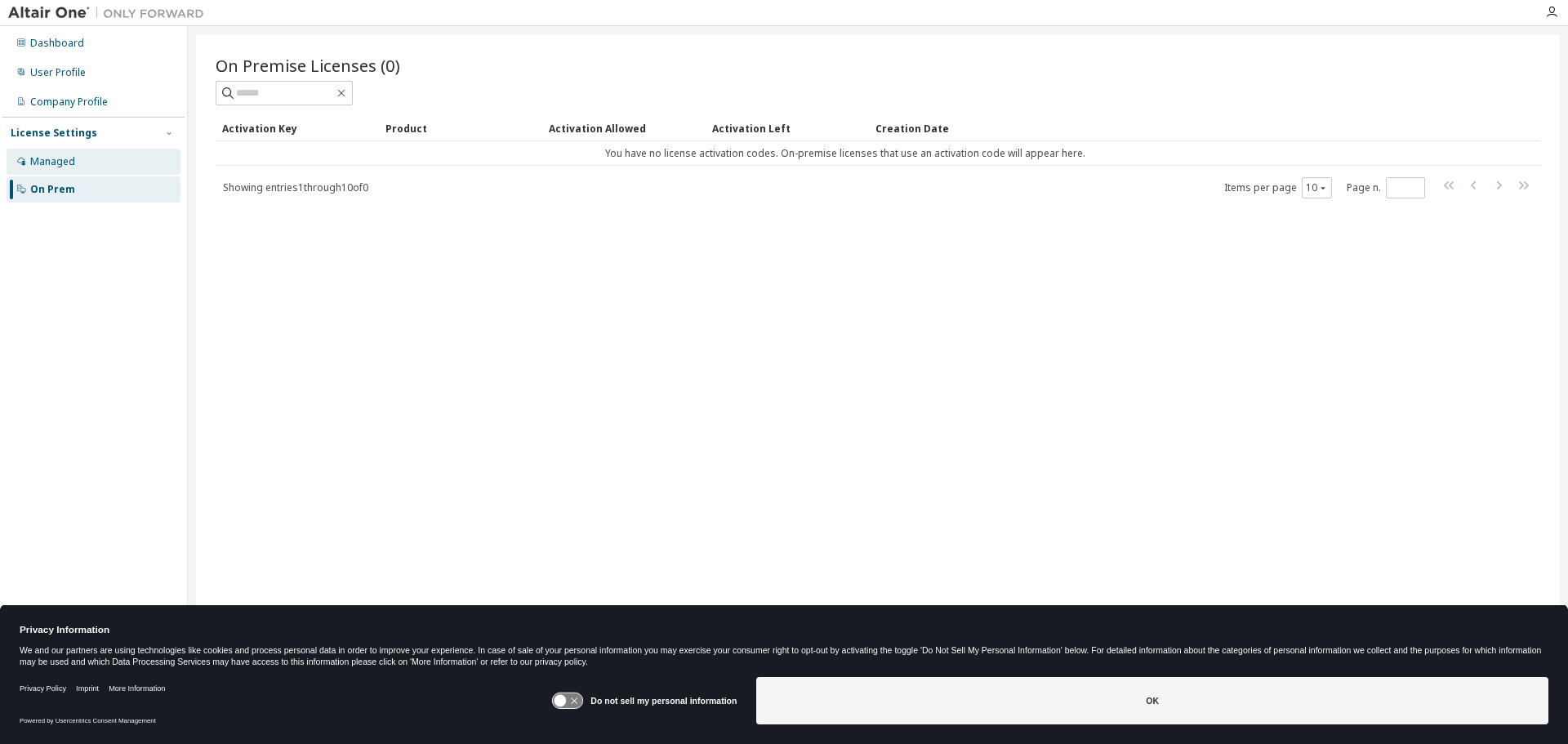
click at [79, 157] on div "Managed" at bounding box center [93, 162] width 174 height 26
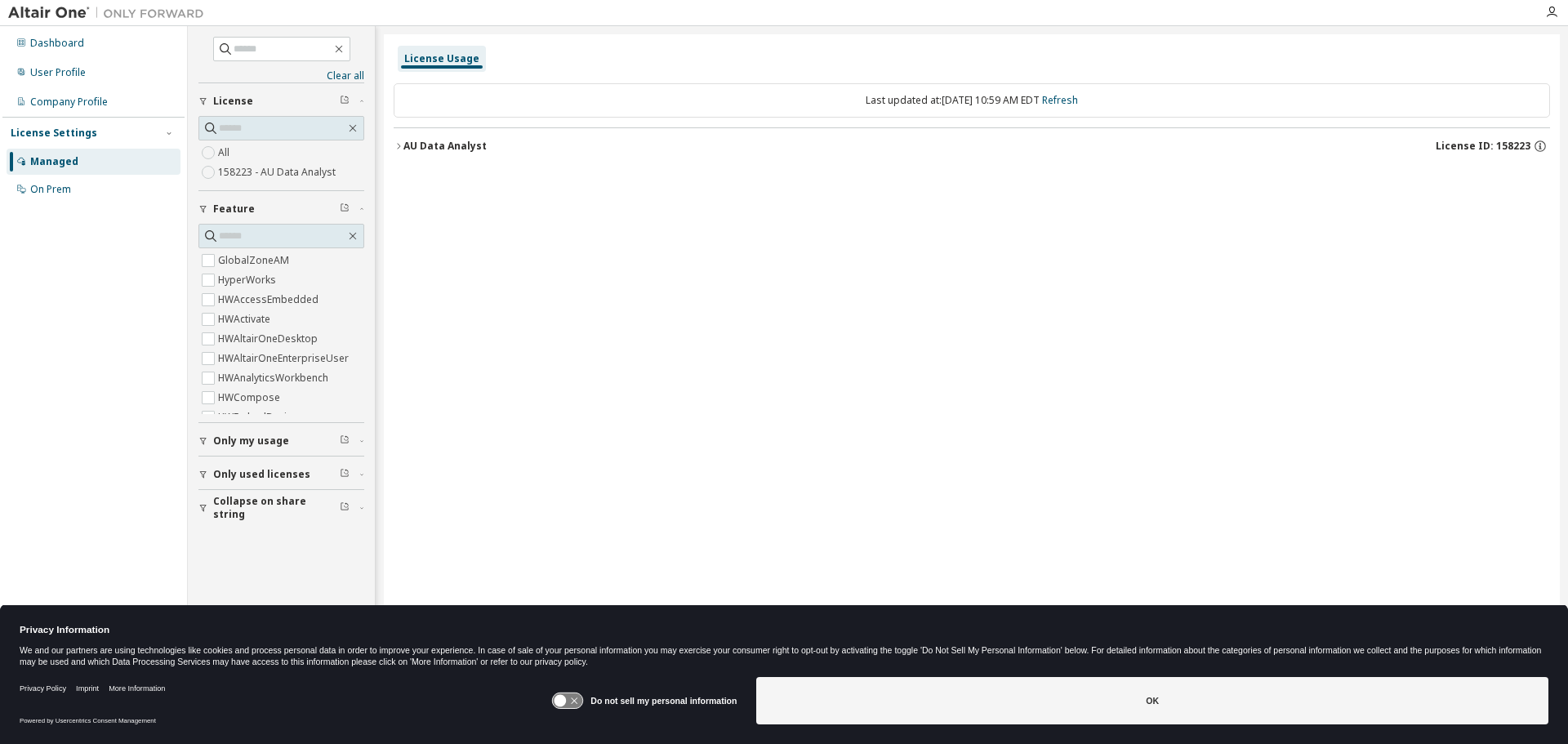
click at [473, 149] on div "AU Data Analyst" at bounding box center [444, 146] width 83 height 13
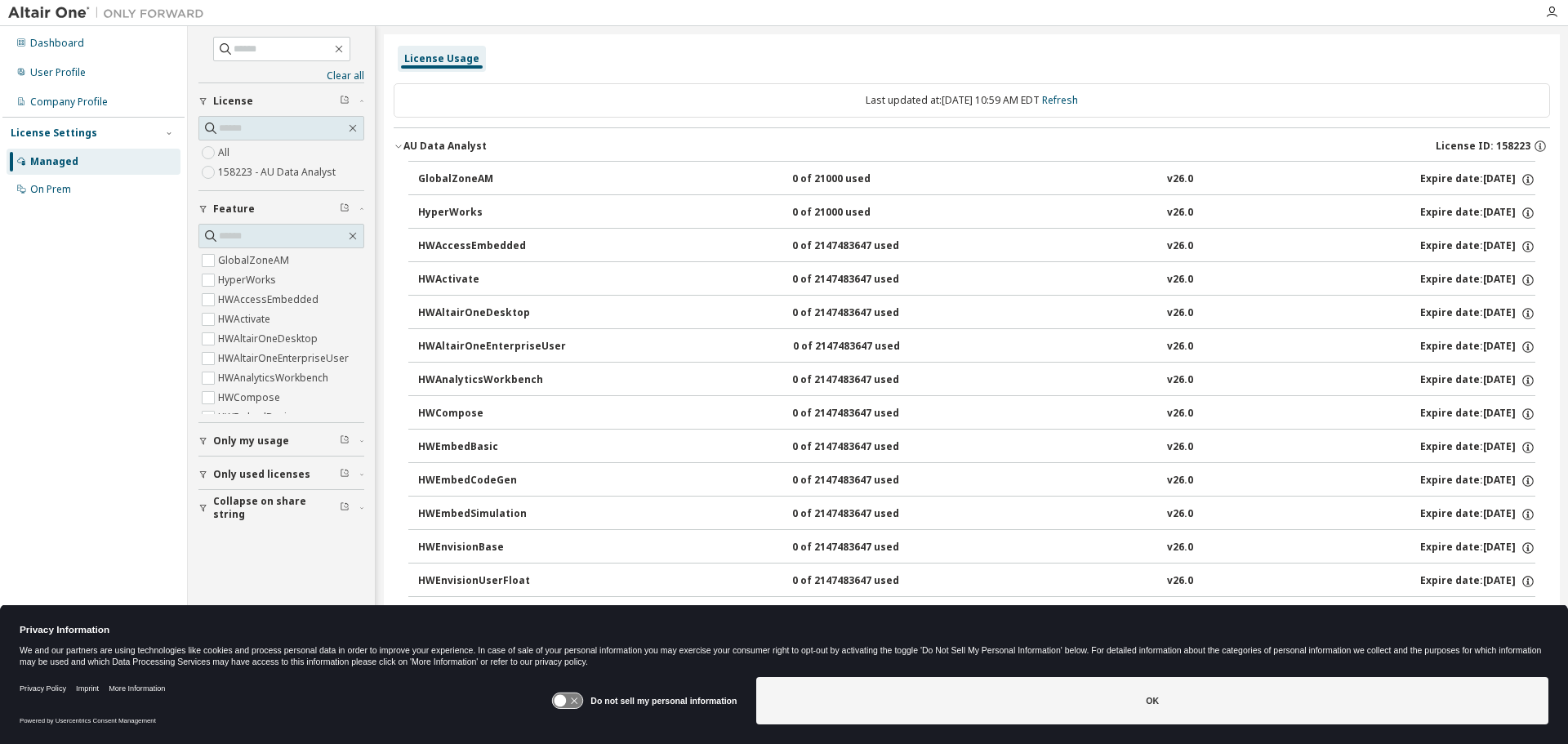
click at [478, 265] on button "HWActivate 0 of 2147483647 used v26.0 Expire date: 2026-10-07" at bounding box center [977, 279] width 1118 height 36
drag, startPoint x: 478, startPoint y: 273, endPoint x: 481, endPoint y: 306, distance: 33.1
click at [477, 279] on button "HWActivate 0 of 2147483647 used v26.0 Expire date: 2026-10-07" at bounding box center [977, 279] width 1118 height 36
drag, startPoint x: 481, startPoint y: 306, endPoint x: 483, endPoint y: 319, distance: 13.2
click at [482, 309] on button "HWAltairOneDesktop 0 of 2147483647 used v26.0 Expire date: 2026-10-07" at bounding box center [977, 313] width 1118 height 36
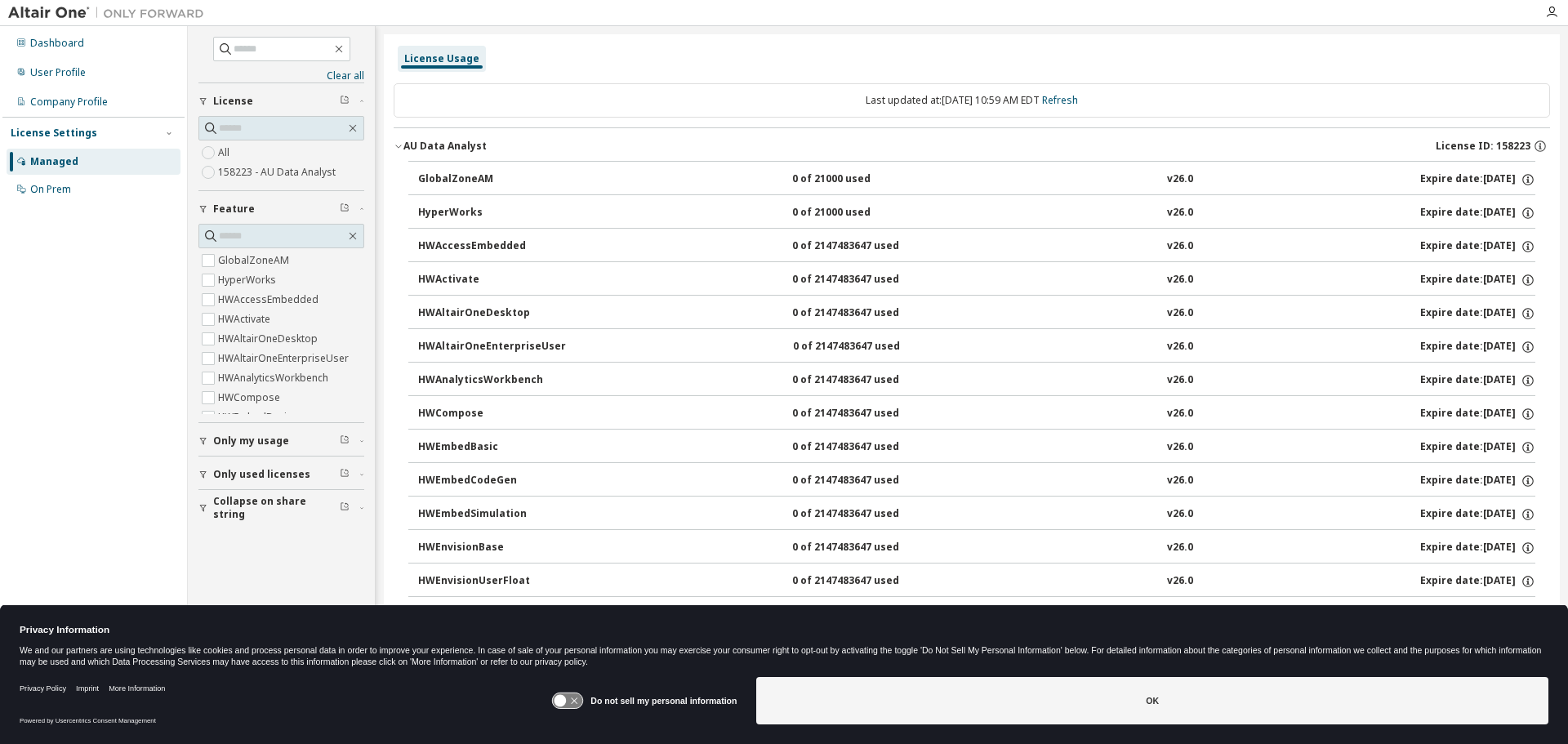
click at [485, 320] on div "HWAltairOneDesktop" at bounding box center [492, 313] width 147 height 15
click at [486, 323] on button "HWAltairOneDesktop 0 of 2147483647 used v26.0 Expire date: 2026-10-07" at bounding box center [977, 313] width 1118 height 36
drag, startPoint x: 509, startPoint y: 344, endPoint x: 761, endPoint y: 390, distance: 256.2
click at [529, 354] on button "HWAltairOneEnterpriseUser 0 of 2147483647 used v26.0 Expire date: 2026-10-07" at bounding box center [977, 347] width 1118 height 36
click at [996, 407] on button "HWCompose 0 of 2147483647 used v26.0 Expire date: 2026-10-07" at bounding box center [977, 414] width 1118 height 36
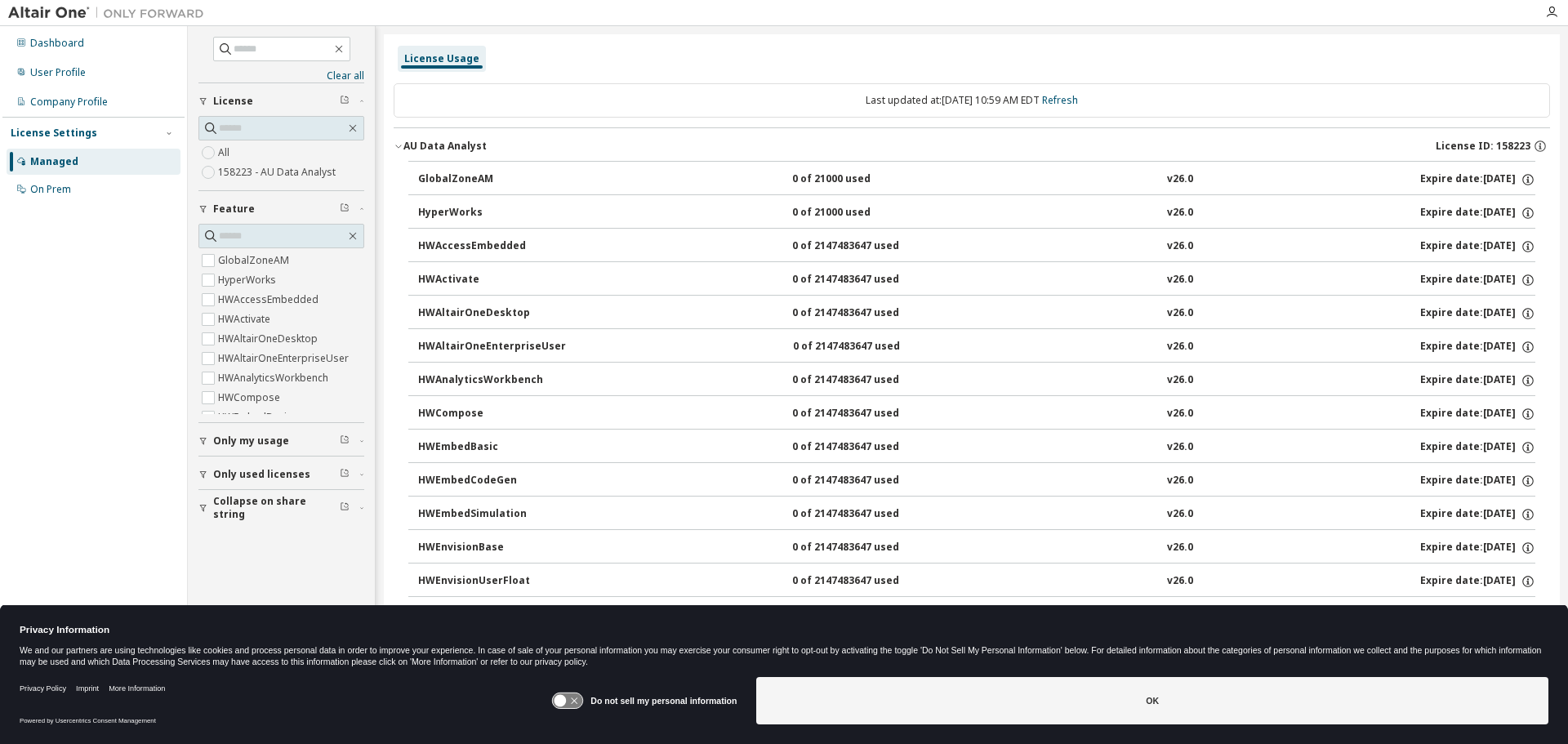
drag, startPoint x: 1187, startPoint y: 426, endPoint x: 1221, endPoint y: 426, distance: 34.0
click at [1193, 426] on button "HWCompose 0 of 2147483647 used v26.0 Expire date: 2026-10-07" at bounding box center [977, 414] width 1118 height 36
click at [1221, 426] on button "HWCompose 0 of 2147483647 used v26.0 Expire date: 2026-10-07" at bounding box center [977, 414] width 1118 height 36
click at [1156, 435] on button "HWEmbedBasic 0 of 2147483647 used v26.0 Expire date: 2026-10-07" at bounding box center [977, 447] width 1118 height 36
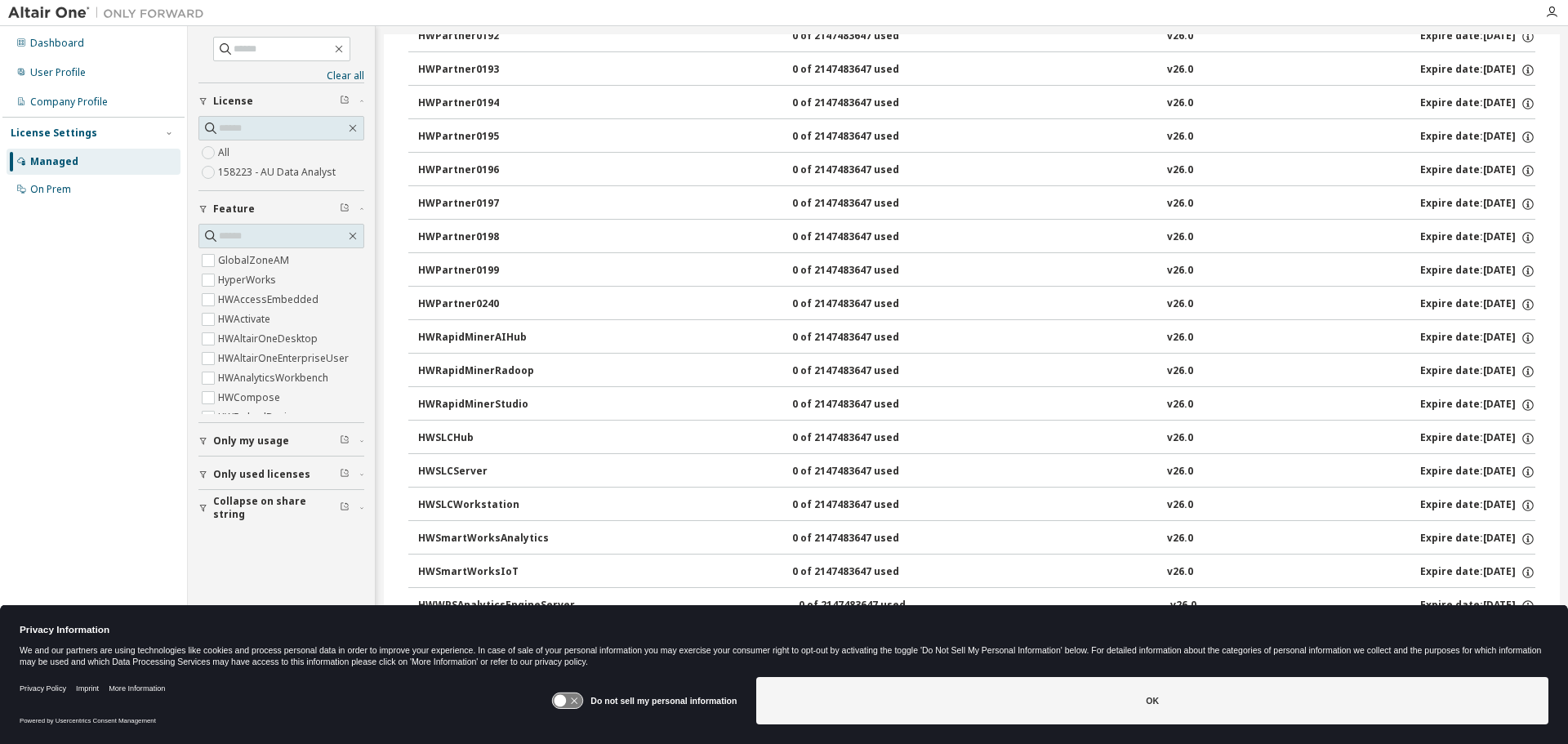
scroll to position [2148, 0]
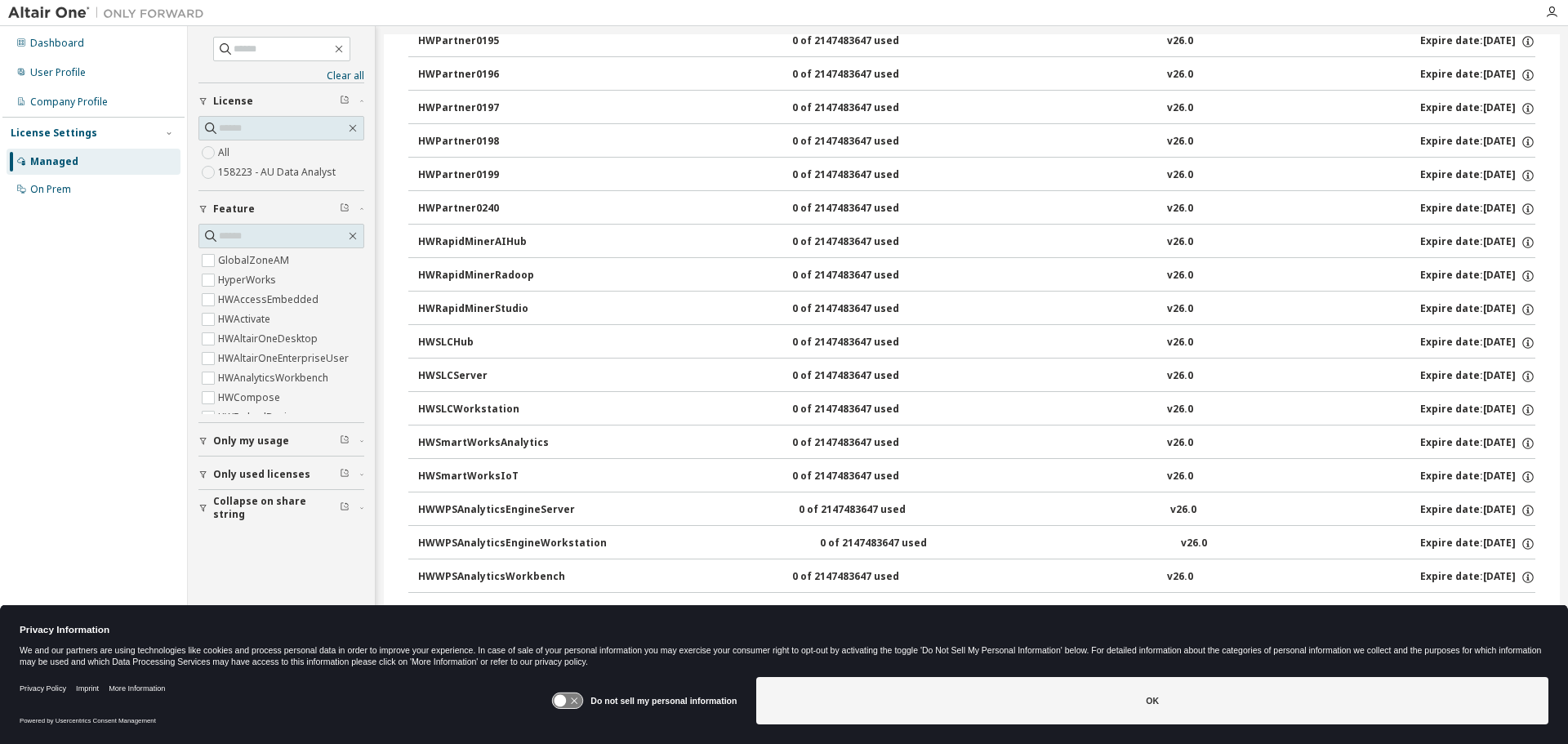
click at [789, 549] on div "HWWPSAnalyticsEngineWorkstation 0 of 2147483647 used v26.0 Expire date: 2026-10…" at bounding box center [977, 544] width 1118 height 15
click at [781, 561] on button "HWWPSAnalyticsWorkbench 0 of 2147483647 used v26.0 Expire date: 2026-10-07" at bounding box center [977, 577] width 1118 height 36
drag, startPoint x: 787, startPoint y: 569, endPoint x: 797, endPoint y: 568, distance: 10.0
click at [793, 570] on div "0 of 2147483647 used" at bounding box center [866, 577] width 147 height 15
drag, startPoint x: 797, startPoint y: 568, endPoint x: 671, endPoint y: 561, distance: 126.2
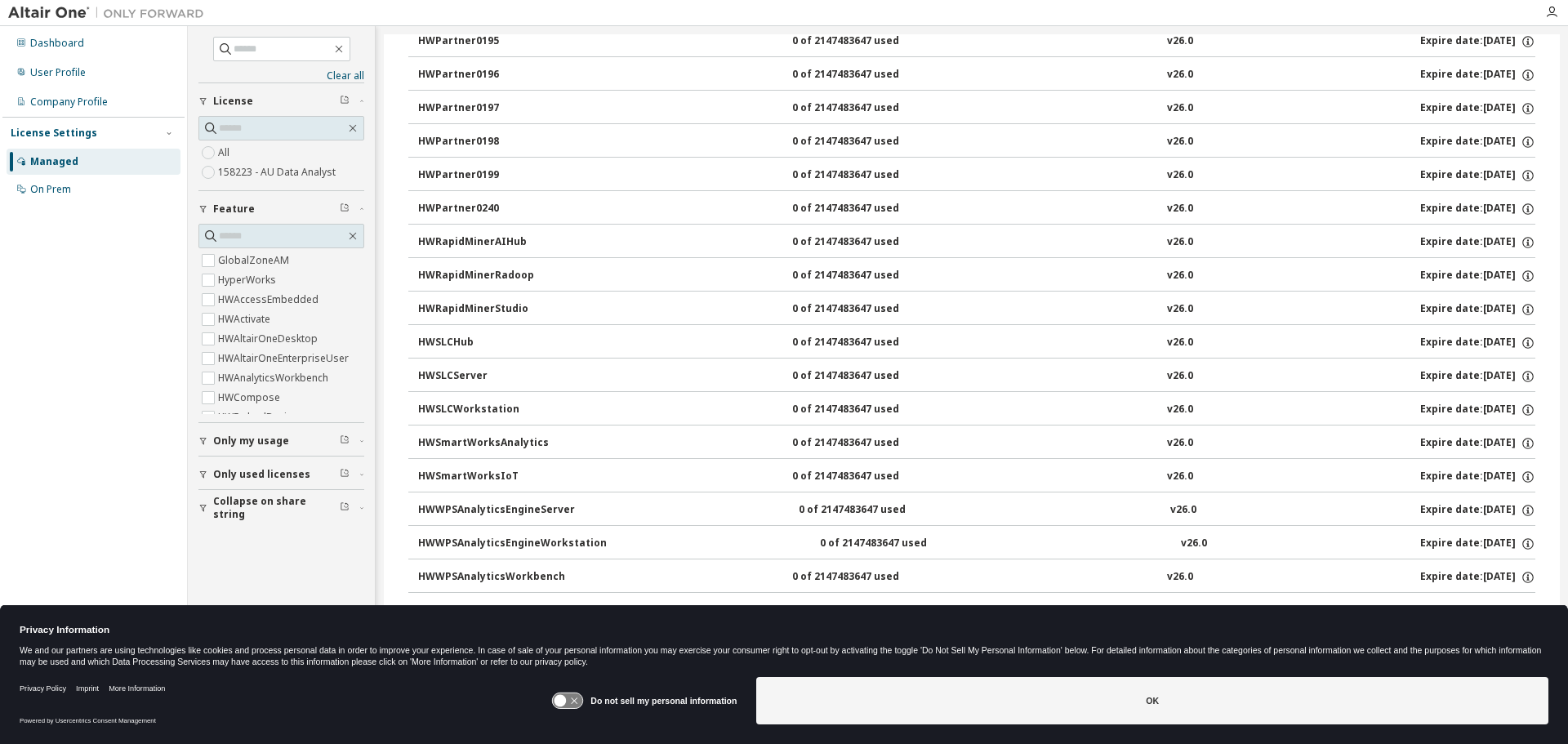
click at [759, 570] on button "HWWPSAnalyticsWorkbench 0 of 2147483647 used v26.0 Expire date: 2026-10-07" at bounding box center [977, 577] width 1118 height 36
click at [559, 552] on button "HWWPSAnalyticsEngineWorkstation 0 of 2147483647 used v26.0 Expire date: 2026-10…" at bounding box center [977, 544] width 1118 height 36
click at [562, 545] on div "HWWPSAnalyticsEngineWorkstation" at bounding box center [512, 544] width 189 height 15
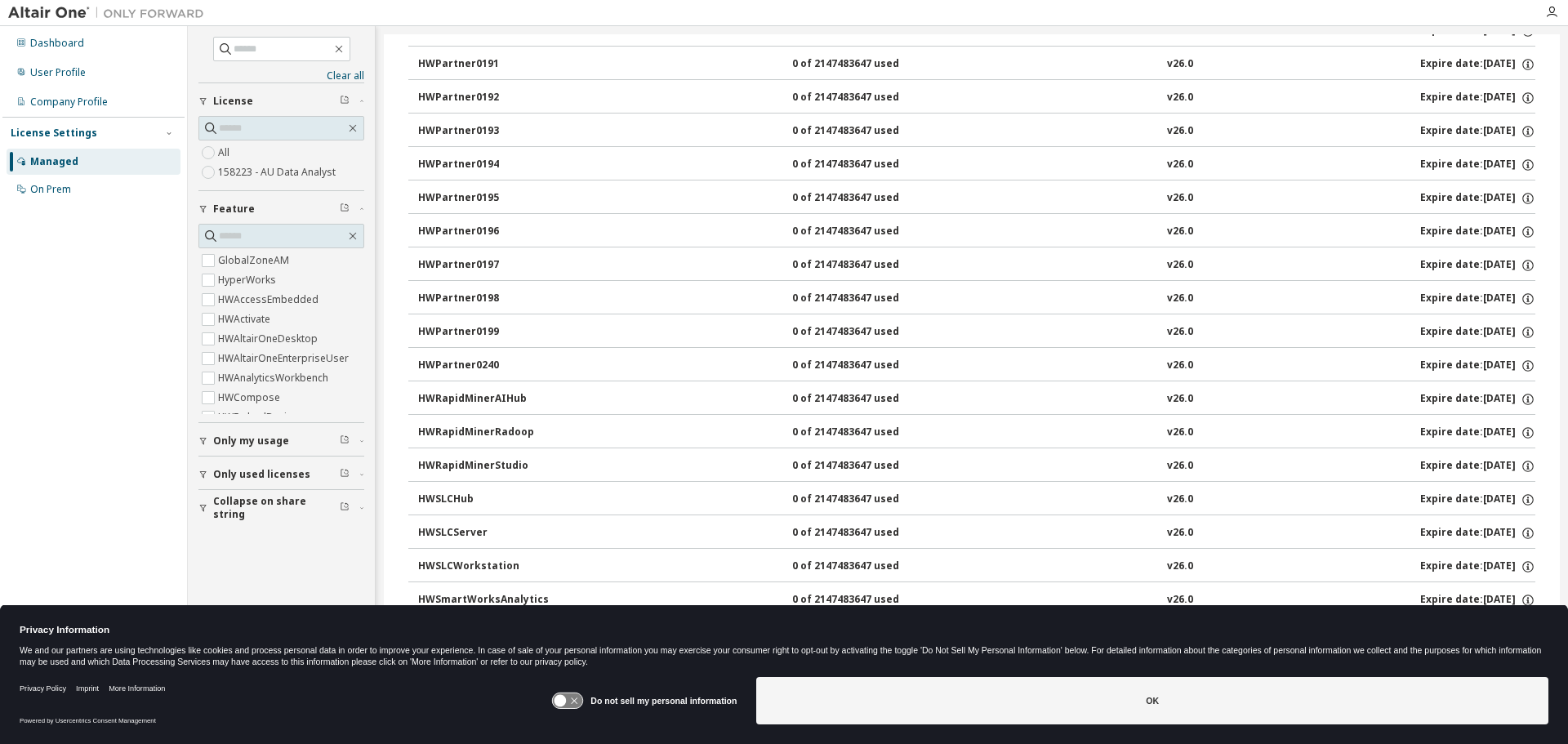
scroll to position [1657, 0]
click at [58, 132] on div "License Settings" at bounding box center [53, 133] width 86 height 13
click at [63, 78] on div "User Profile" at bounding box center [58, 72] width 56 height 13
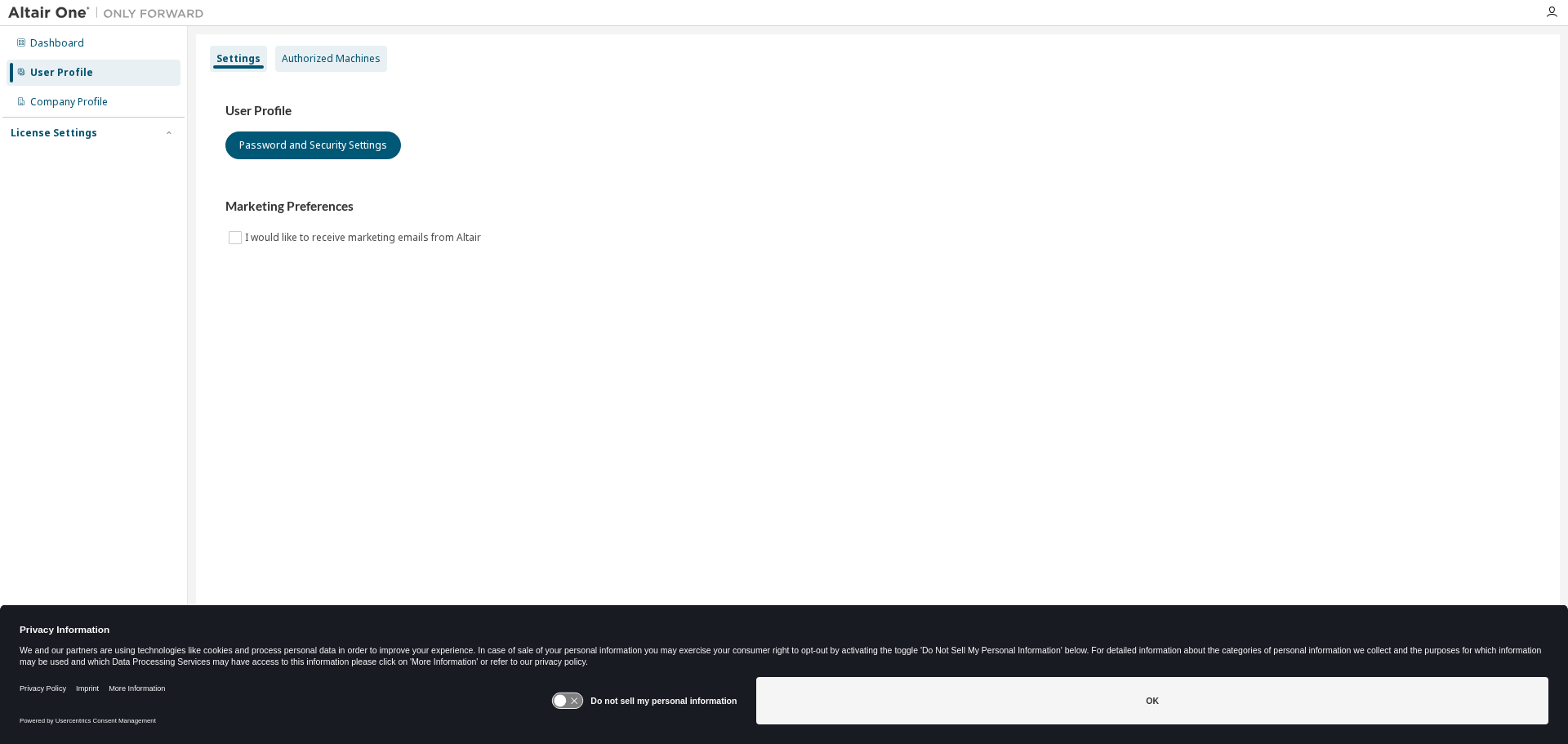
click at [313, 52] on div "Authorized Machines" at bounding box center [331, 59] width 99 height 13
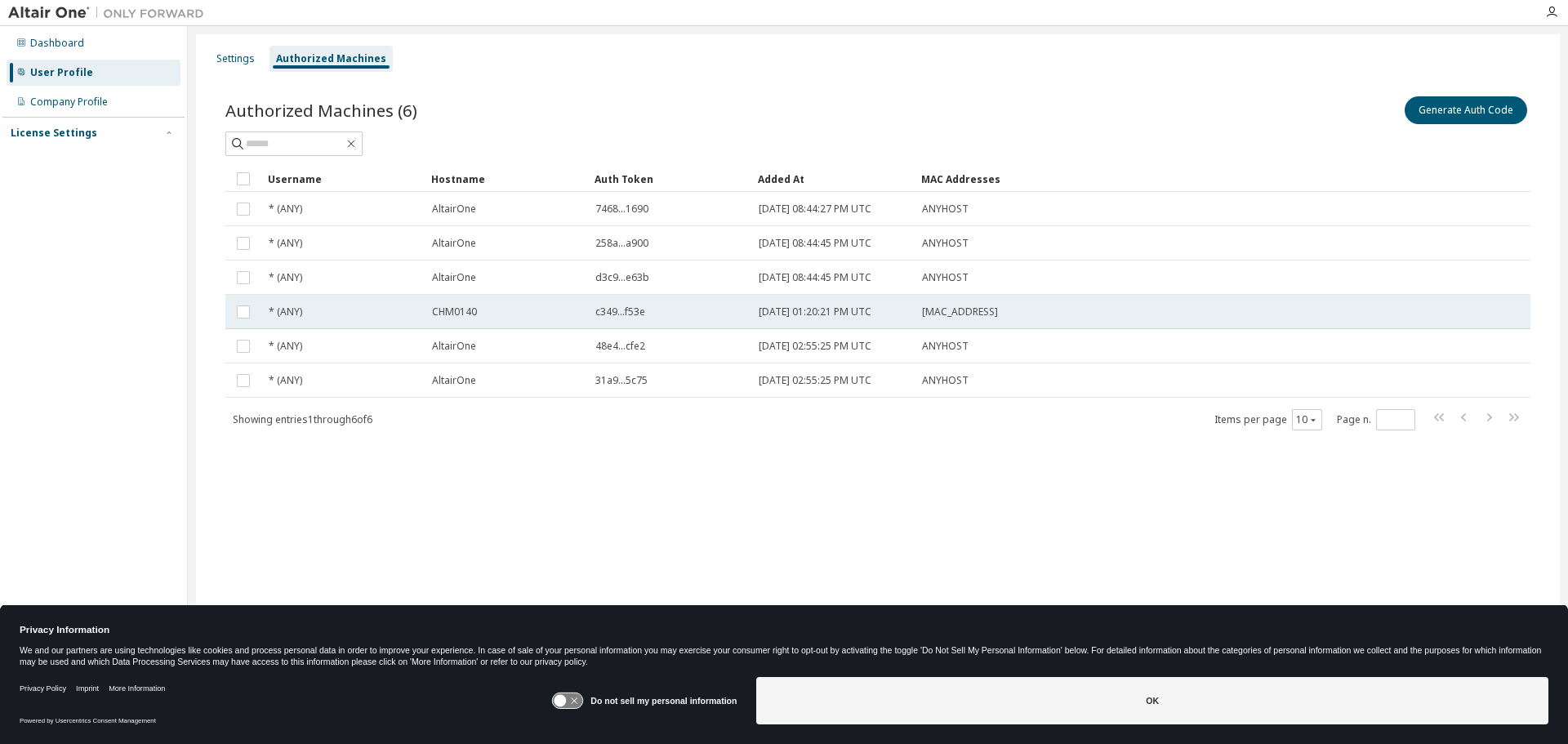
click at [455, 306] on span "CHM0140" at bounding box center [454, 312] width 45 height 13
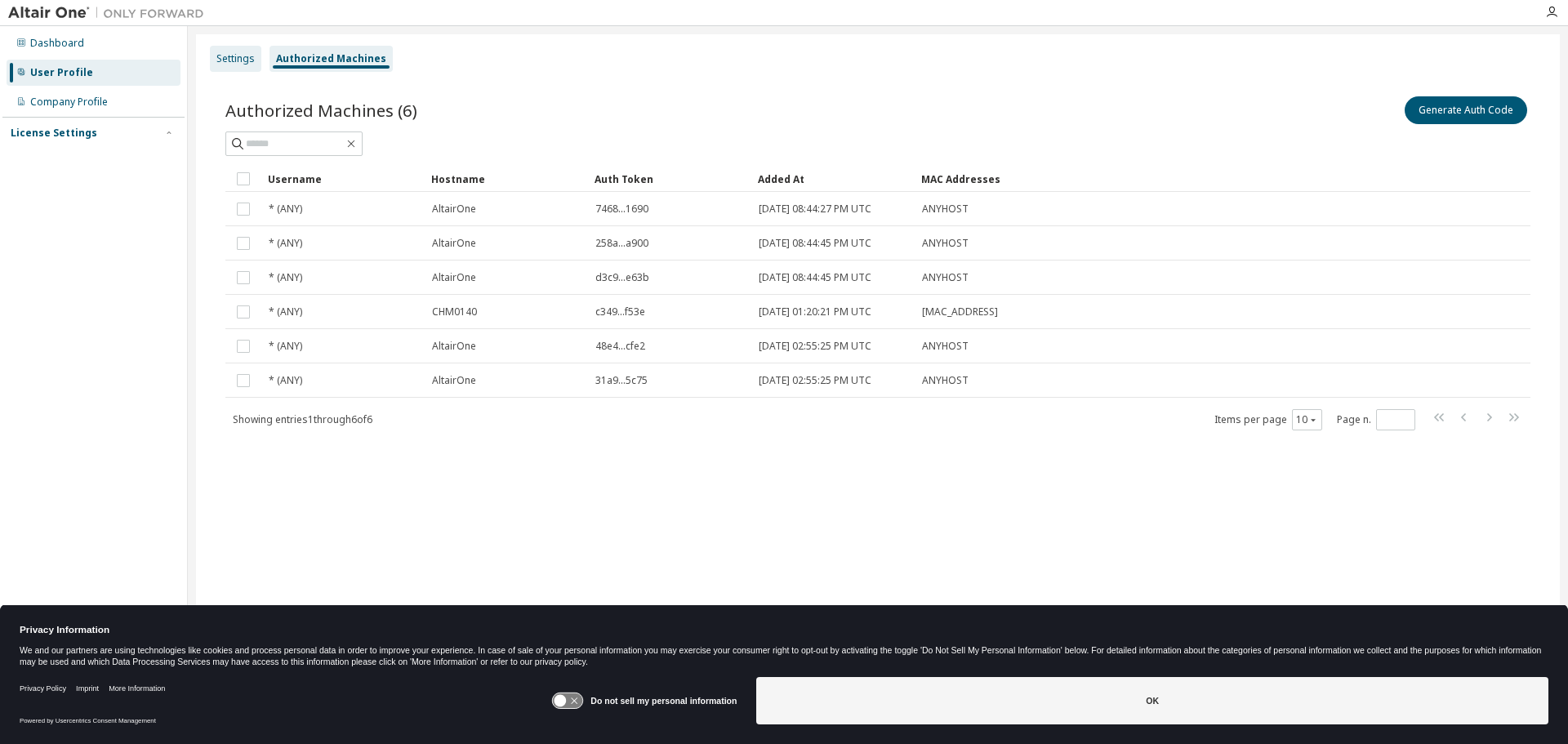
click at [246, 57] on div "Settings" at bounding box center [236, 59] width 38 height 13
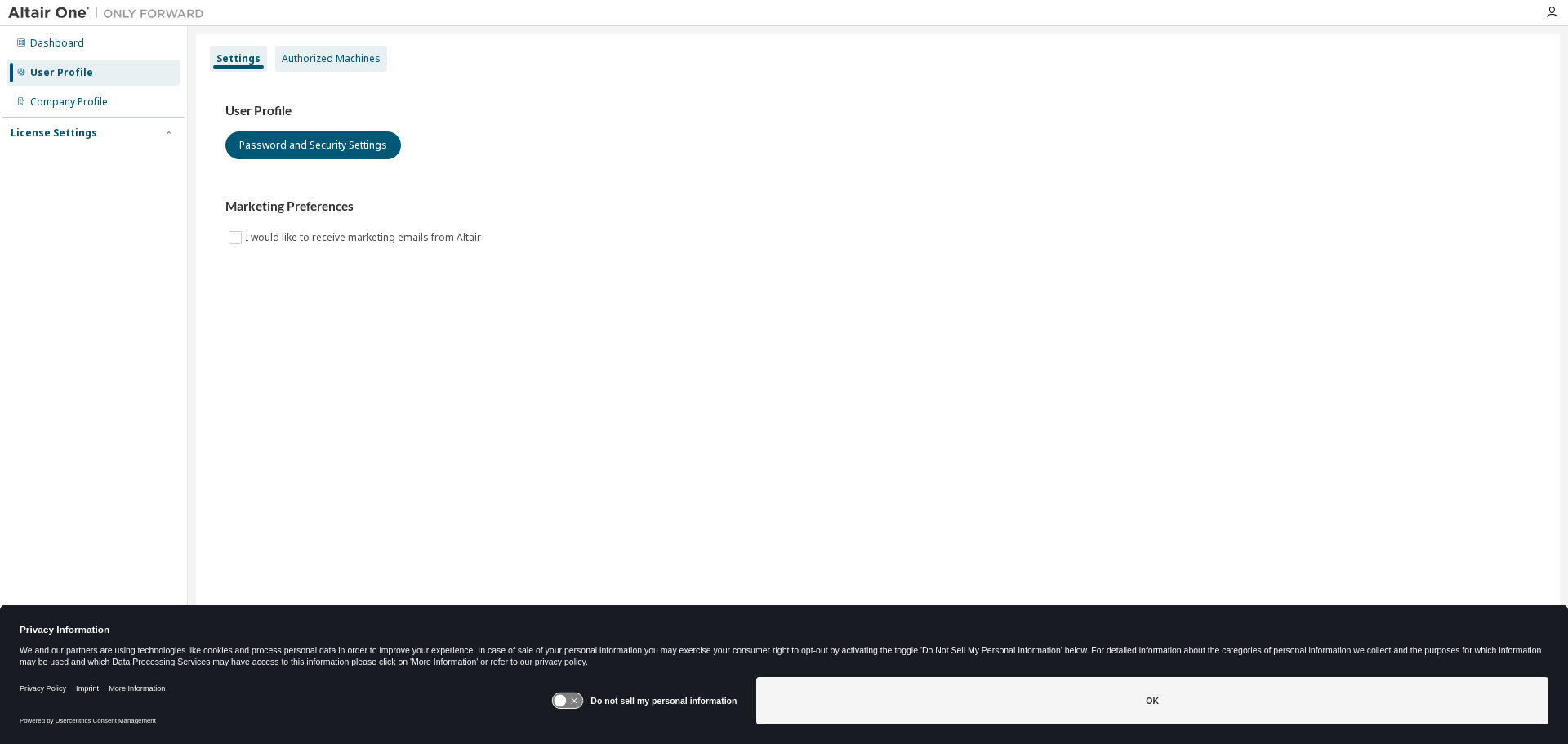
click at [275, 47] on div "Authorized Machines" at bounding box center [331, 59] width 112 height 26
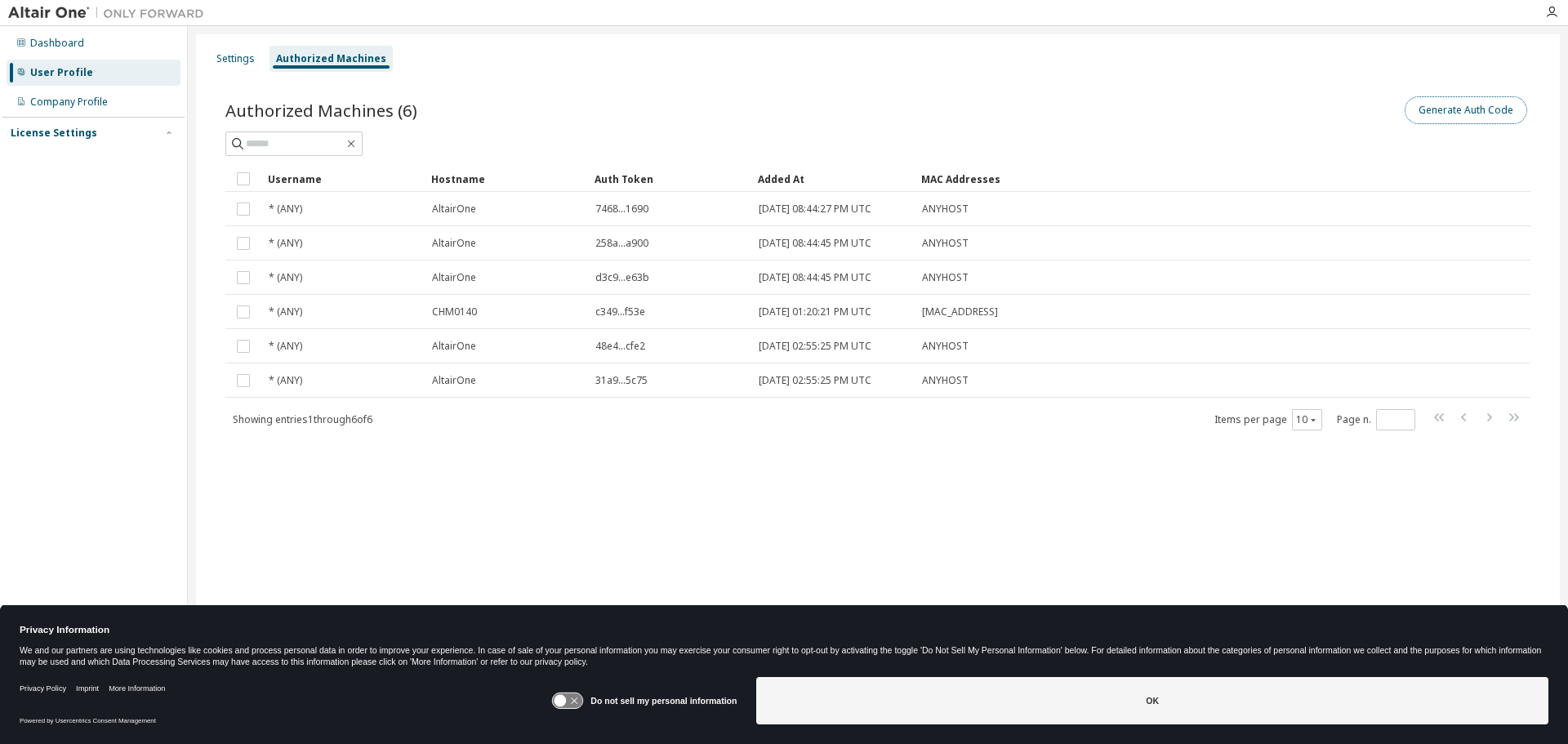
click at [1479, 100] on button "Generate Auth Code" at bounding box center [1466, 110] width 122 height 28
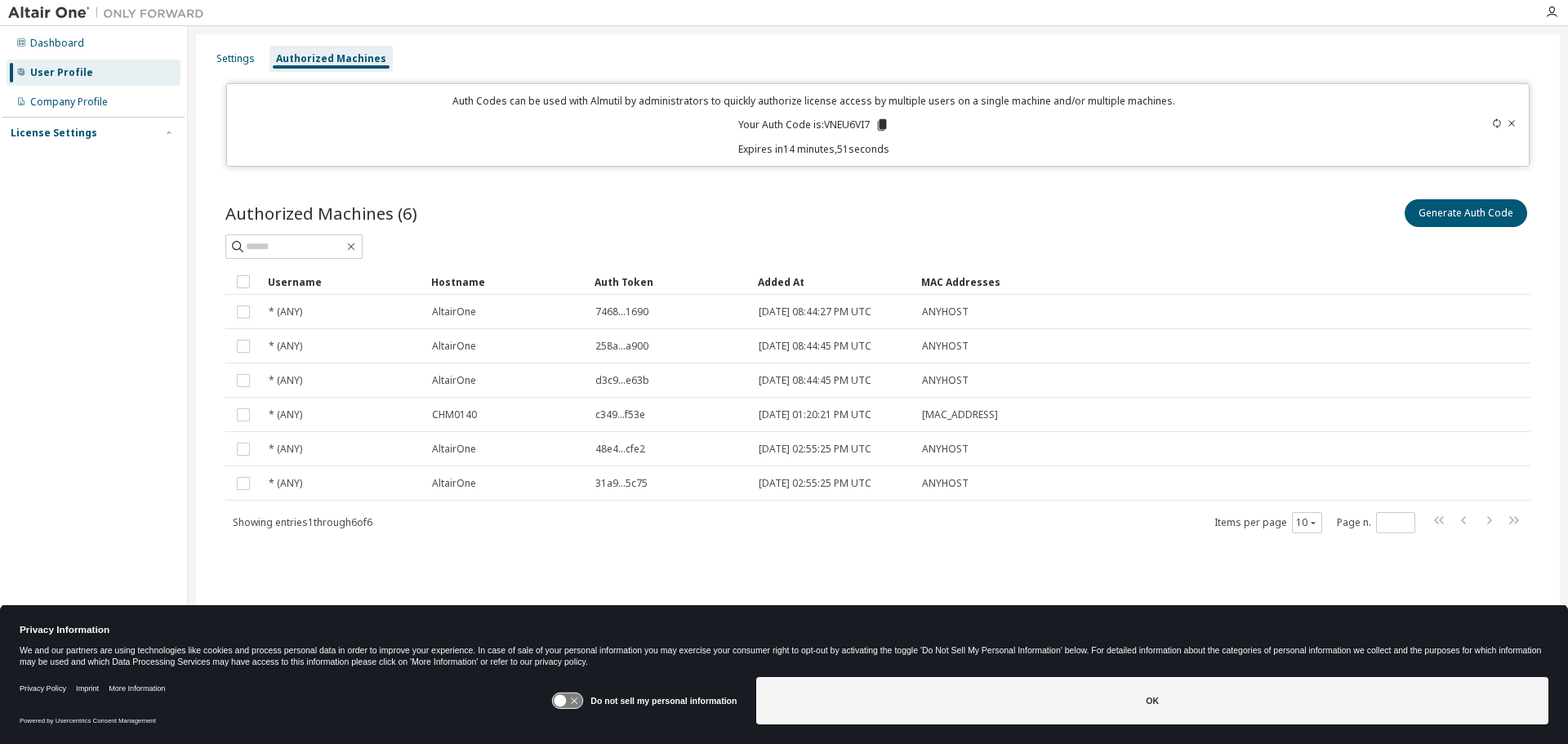
click at [854, 124] on p "Your Auth Code is: VNEU6VI7" at bounding box center [814, 125] width 151 height 15
click at [1111, 210] on div "Generate Auth Code" at bounding box center [1205, 213] width 653 height 34
drag, startPoint x: 1507, startPoint y: 125, endPoint x: 1495, endPoint y: 121, distance: 12.6
click at [1495, 121] on div at bounding box center [1455, 125] width 128 height 62
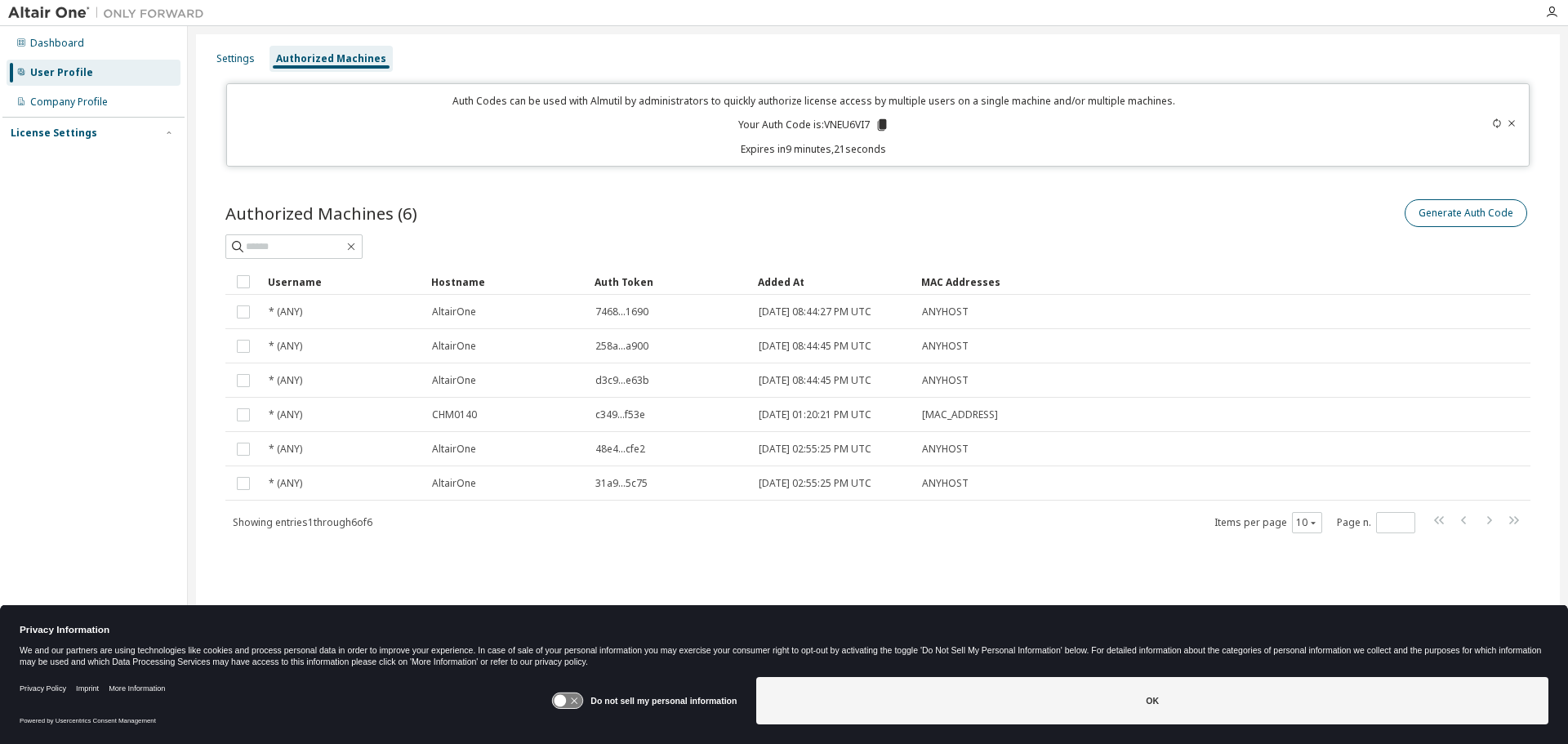
click at [1512, 119] on icon at bounding box center [1511, 123] width 10 height 10
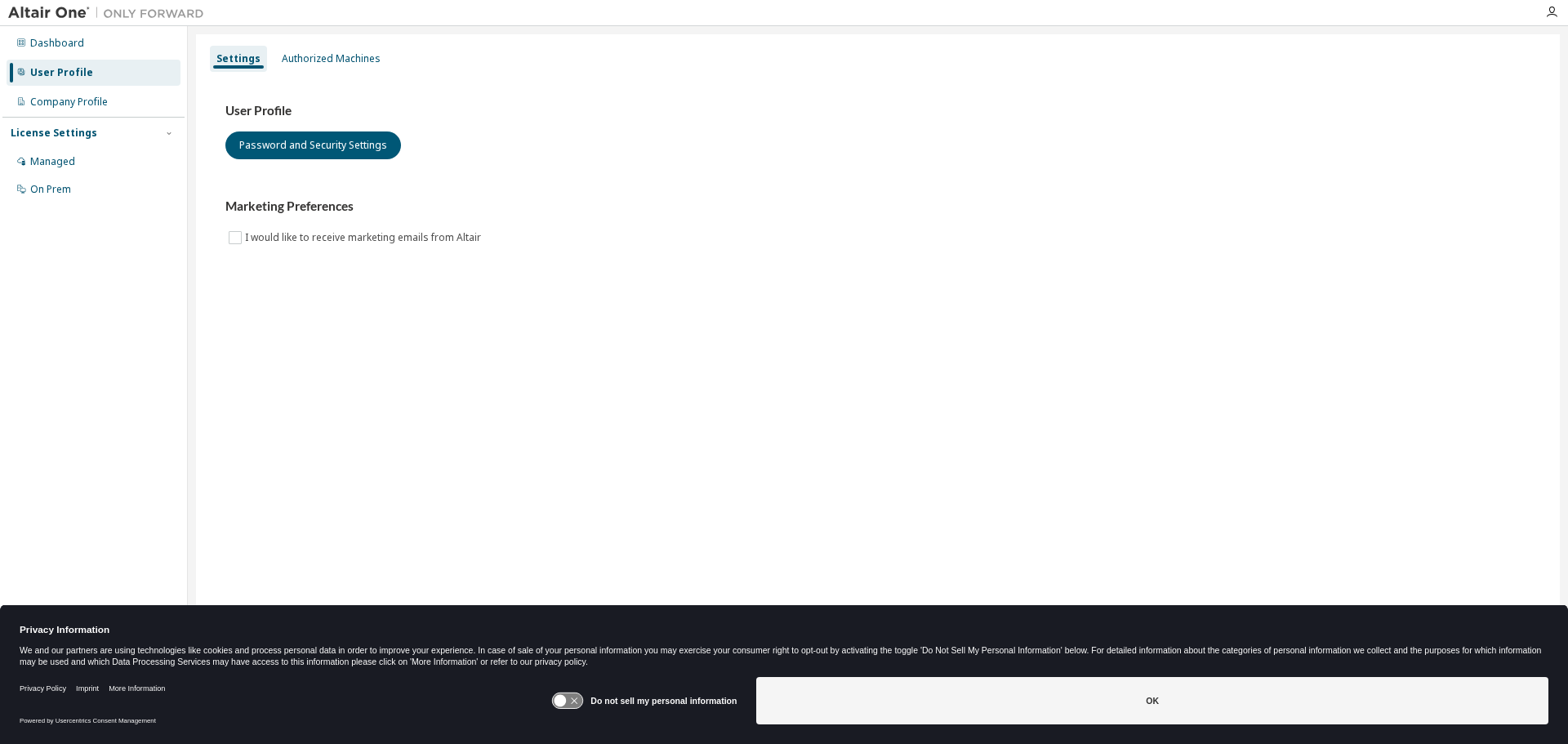
click at [40, 146] on div "License Settings Managed On Prem" at bounding box center [93, 161] width 182 height 87
click at [46, 150] on div "Managed" at bounding box center [93, 162] width 174 height 26
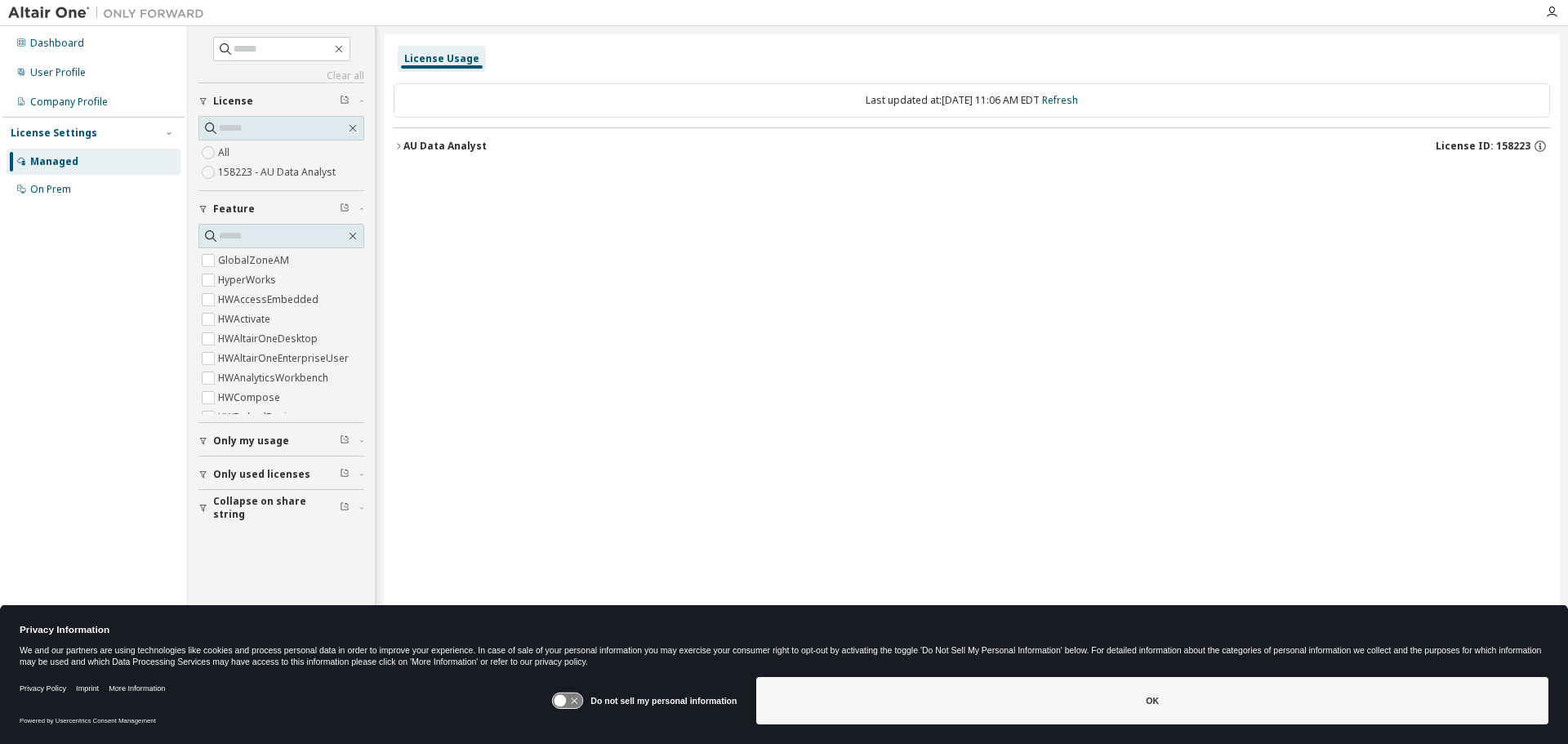
click at [282, 473] on span "Only used licenses" at bounding box center [261, 474] width 97 height 13
click at [267, 493] on div "Yes No" at bounding box center [281, 508] width 166 height 39
click at [229, 496] on label "Yes" at bounding box center [228, 499] width 19 height 19
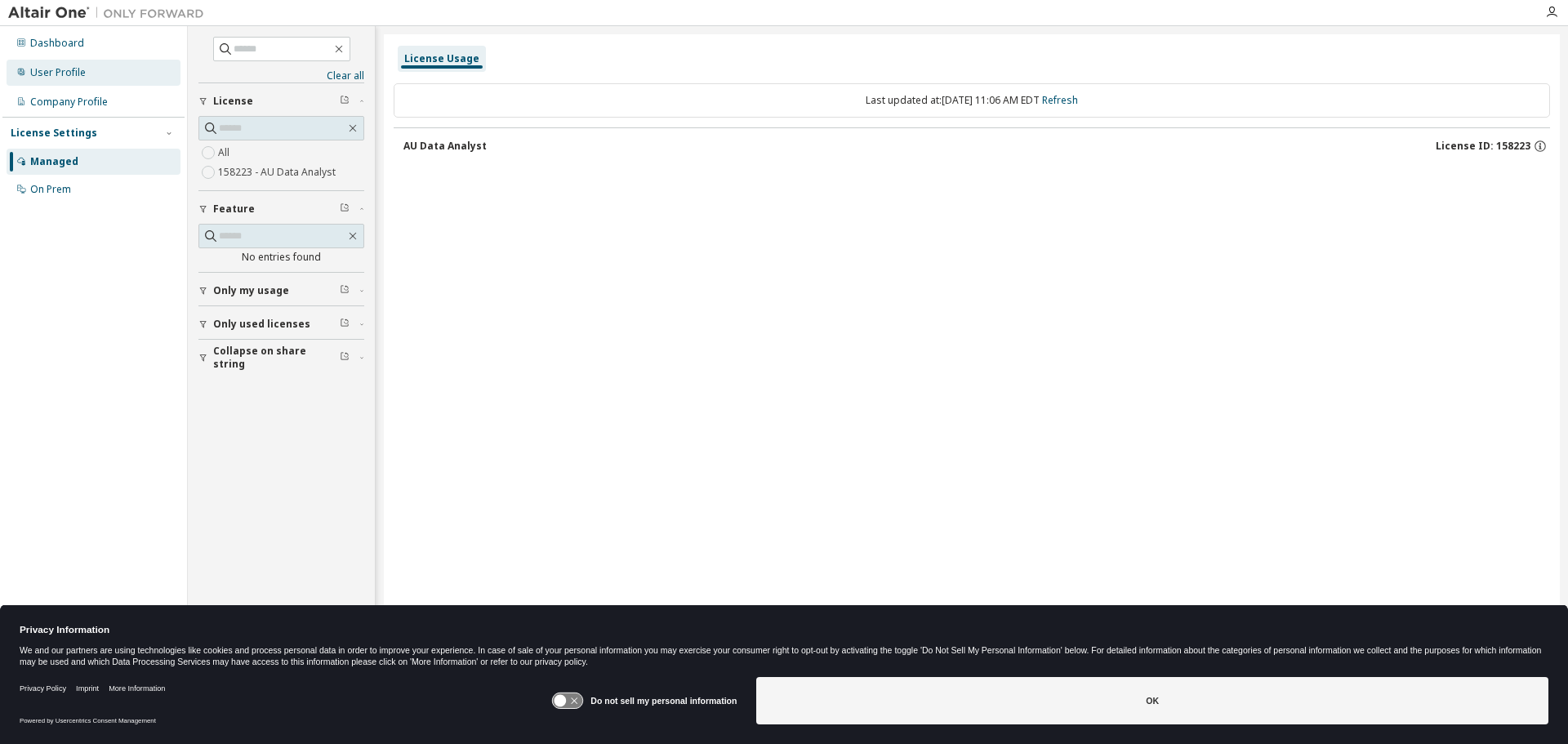
click at [79, 67] on div "User Profile" at bounding box center [58, 72] width 56 height 13
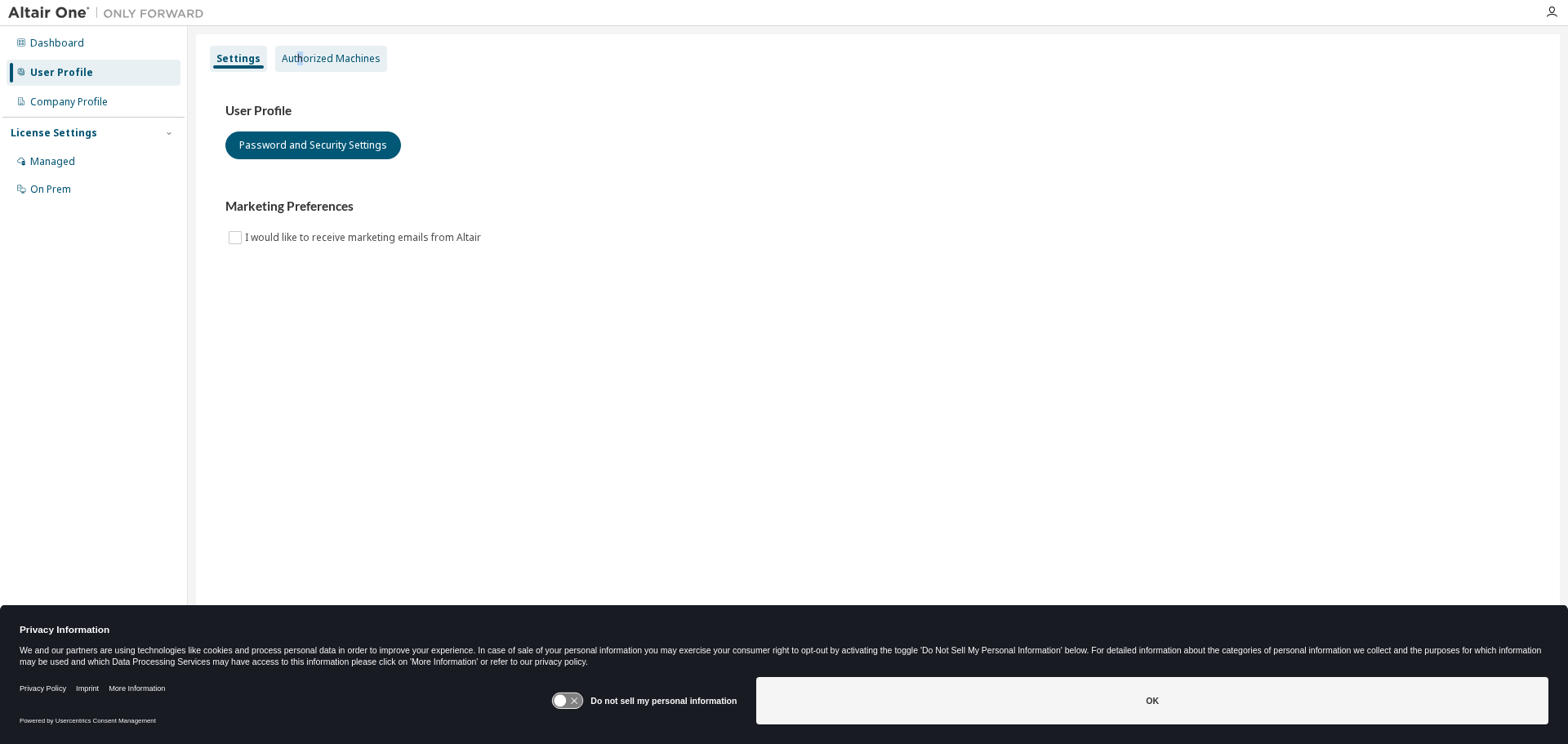
click at [299, 58] on div "Authorized Machines" at bounding box center [331, 59] width 99 height 13
